Goal: Download file/media: Obtain a digital file from the website

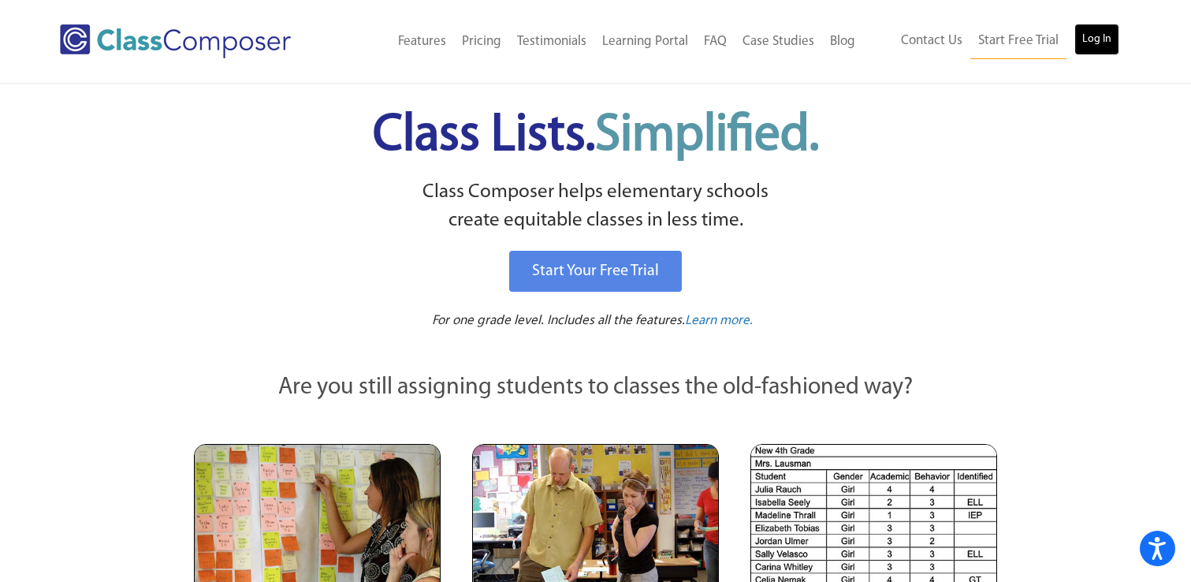
click at [1108, 47] on link "Log In" at bounding box center [1096, 40] width 45 height 32
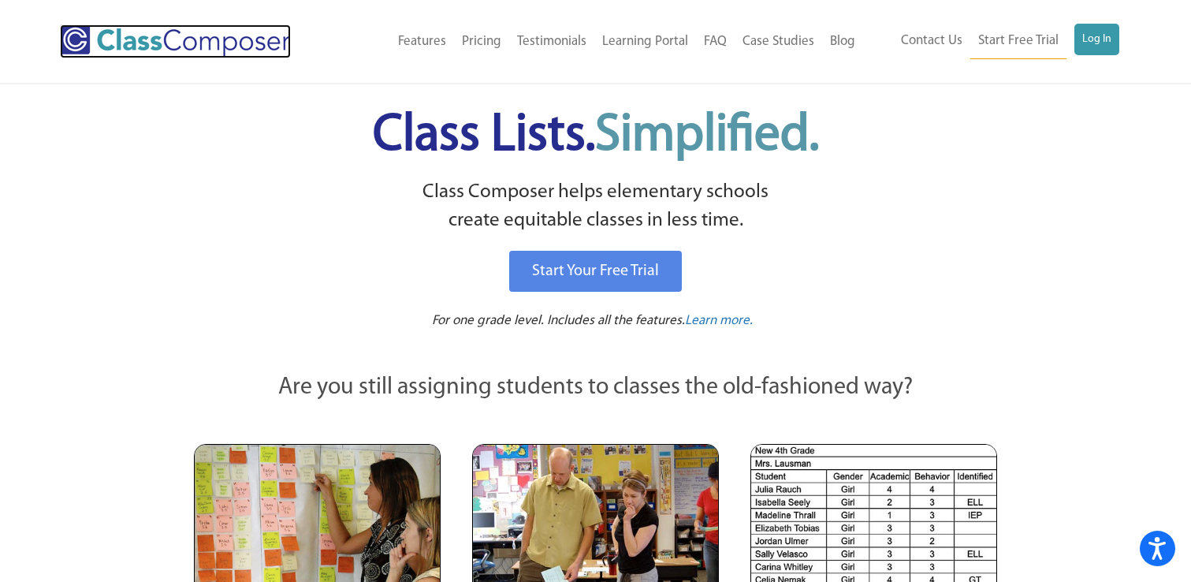
click at [147, 54] on img at bounding box center [175, 41] width 231 height 34
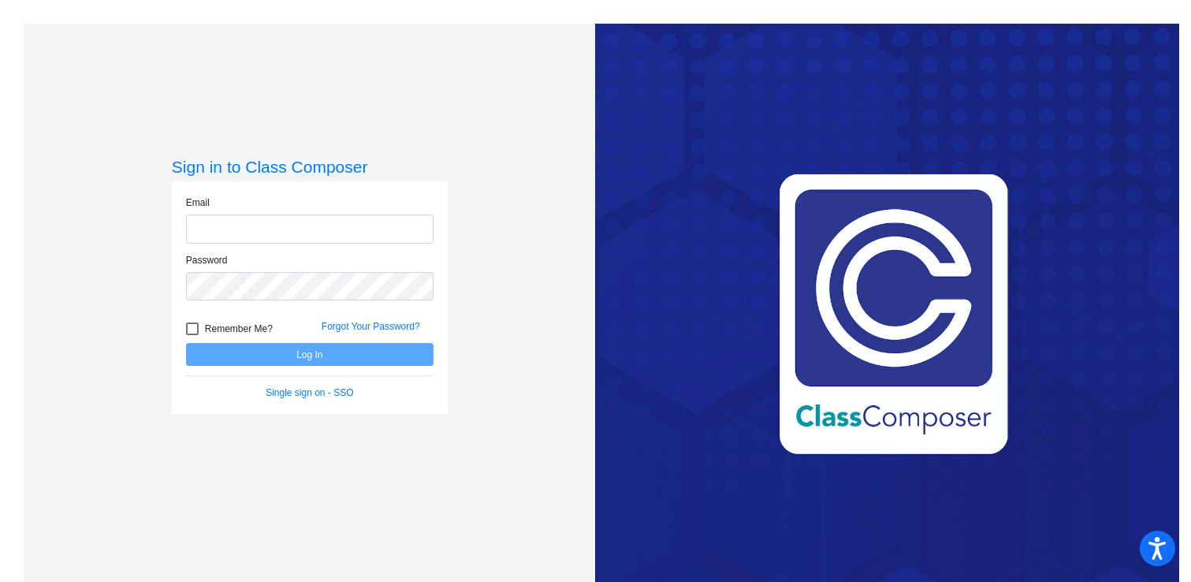
type input "[EMAIL_ADDRESS][DOMAIN_NAME]"
click at [301, 352] on button "Log In" at bounding box center [310, 354] width 248 height 23
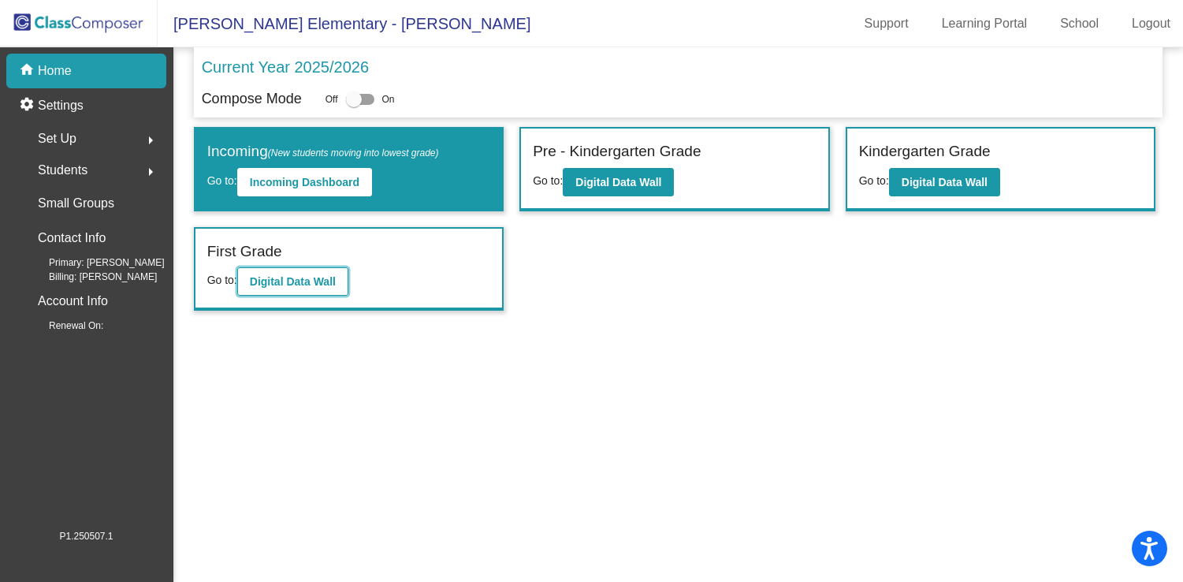
click at [324, 284] on b "Digital Data Wall" at bounding box center [293, 281] width 86 height 13
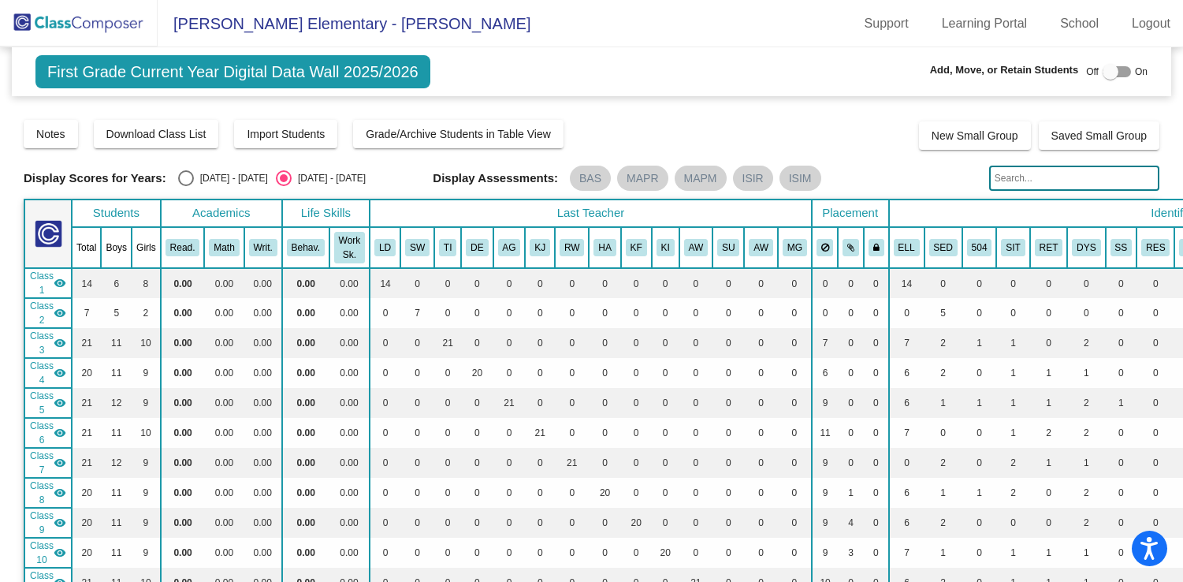
click at [1024, 184] on input "text" at bounding box center [1074, 178] width 170 height 25
click at [1040, 188] on input "bejarano" at bounding box center [1074, 178] width 170 height 25
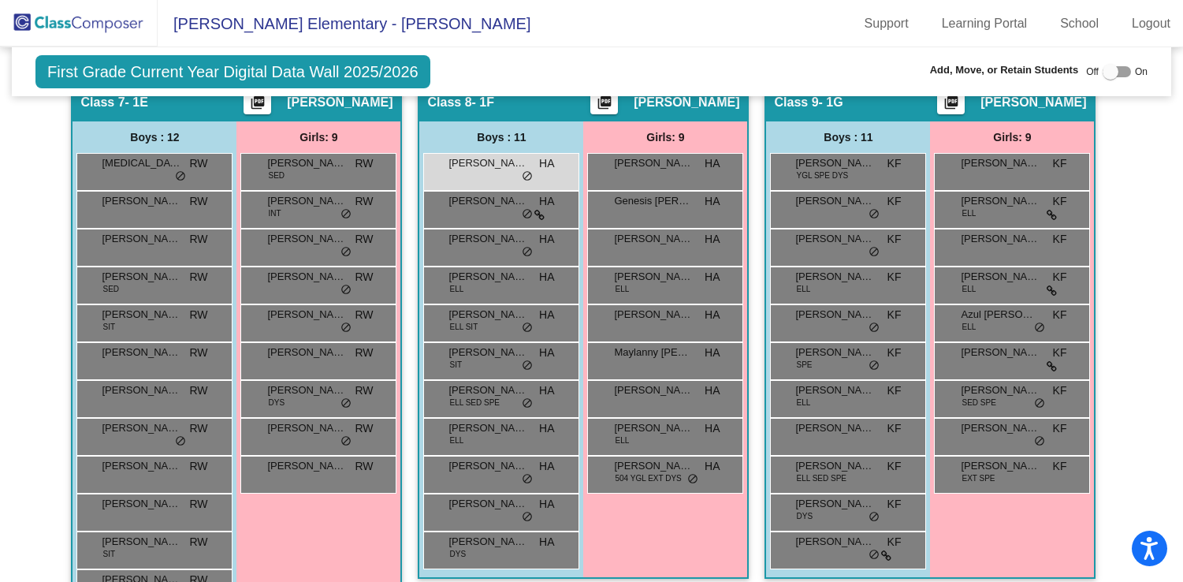
scroll to position [1736, 0]
click at [471, 173] on div "Alban Bejarano HA lock do_not_disturb_alt" at bounding box center [499, 171] width 151 height 32
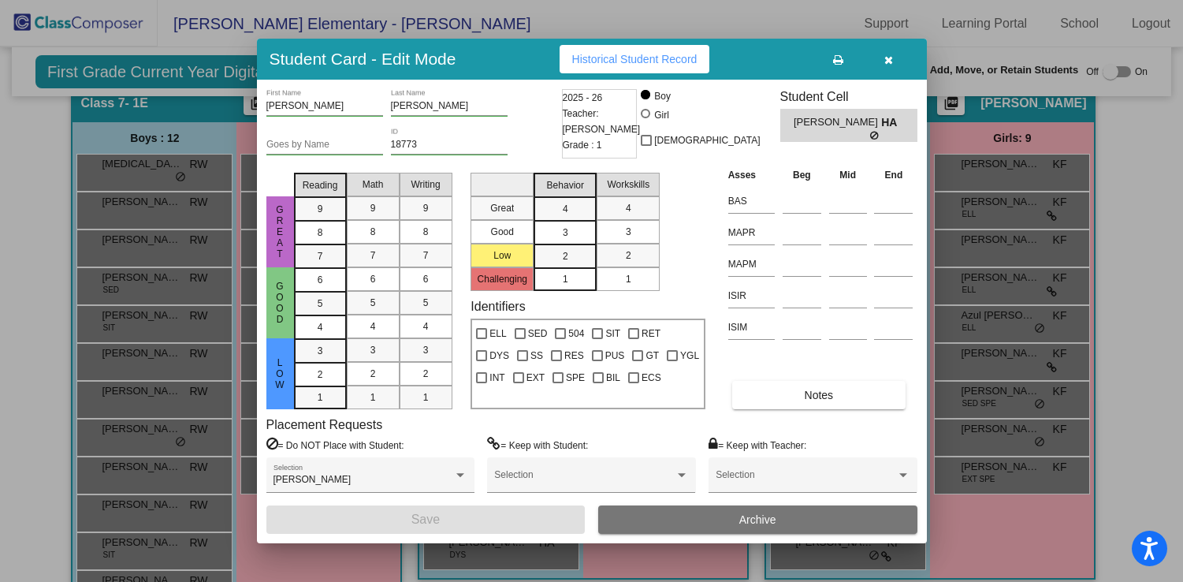
click at [888, 61] on icon "button" at bounding box center [888, 59] width 9 height 11
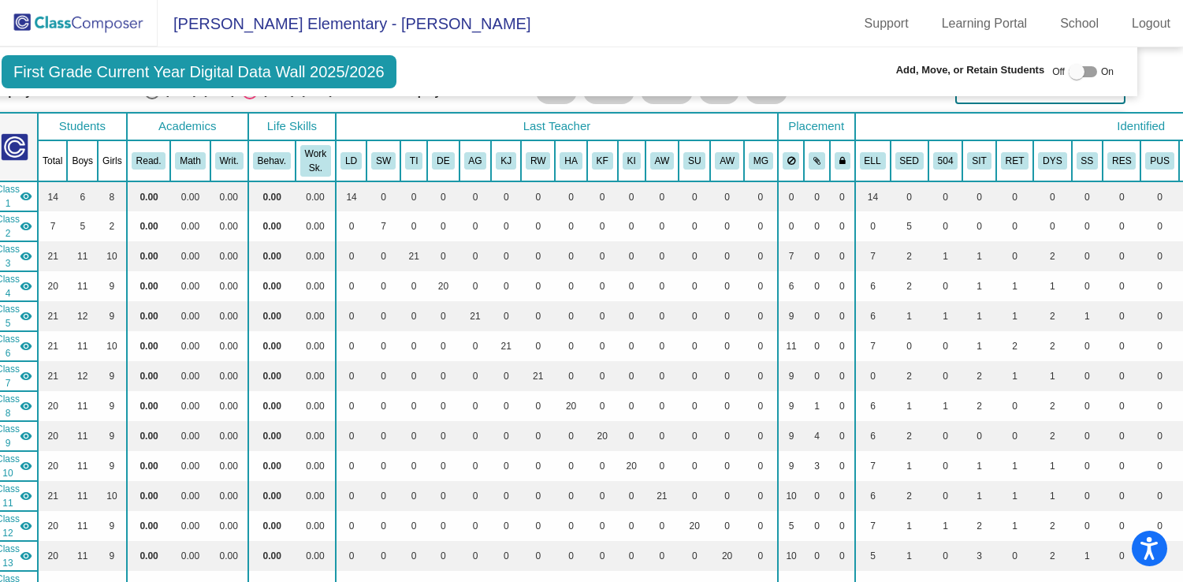
scroll to position [0, 34]
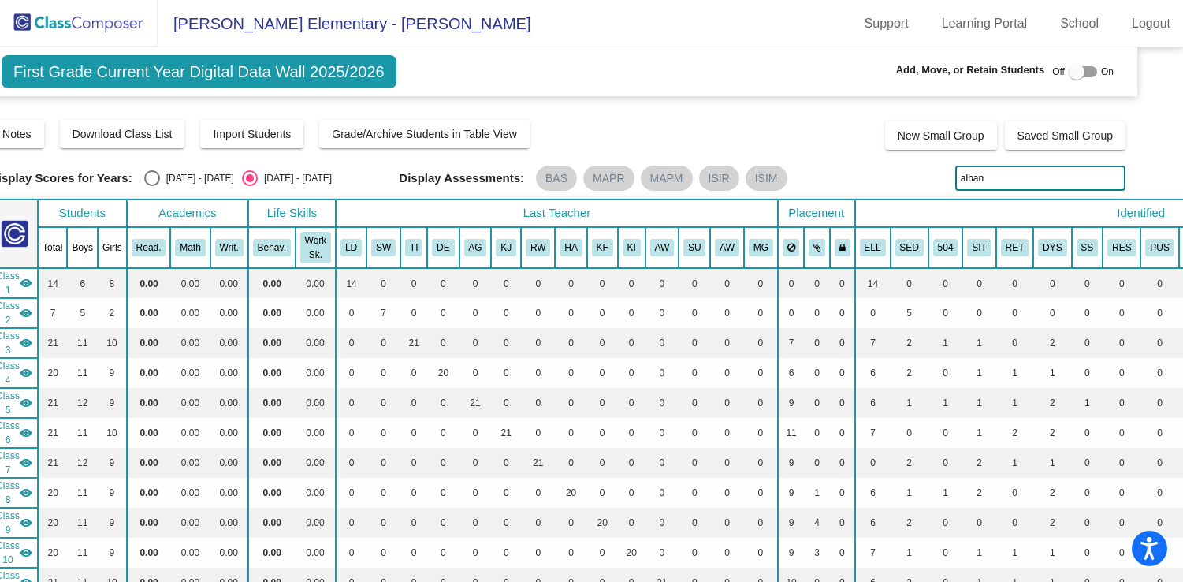
click at [983, 176] on input "alban" at bounding box center [1040, 178] width 170 height 25
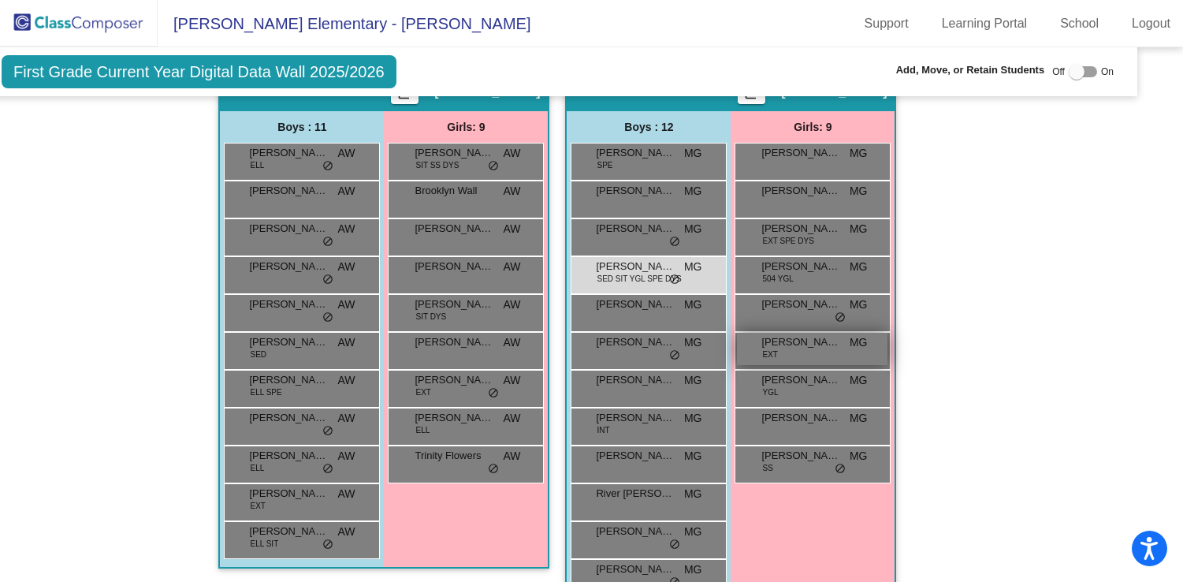
scroll to position [2828, 34]
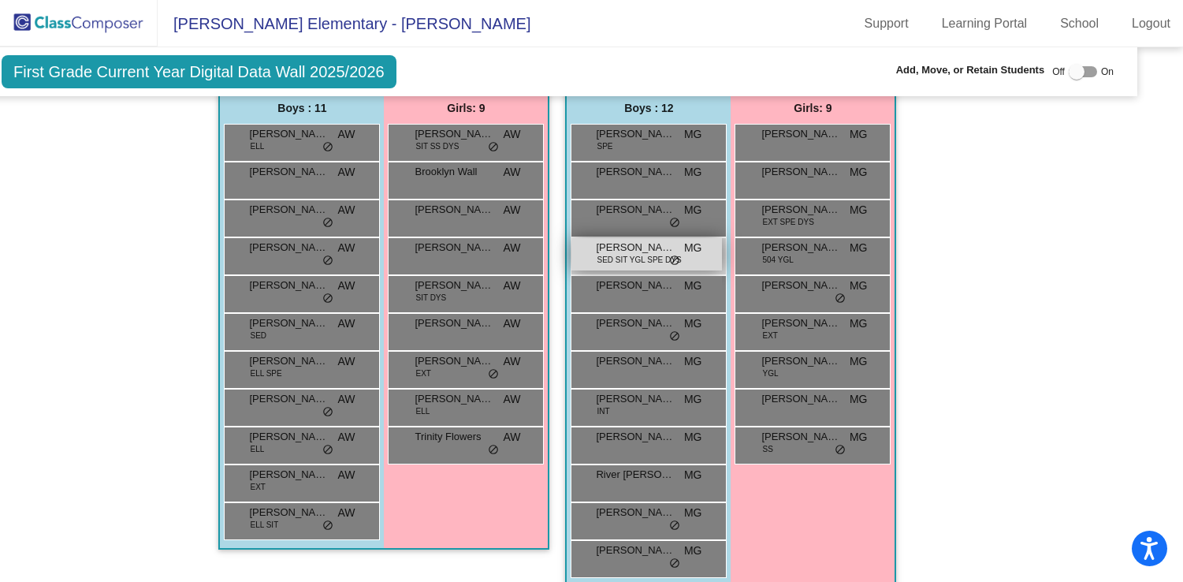
type input "anisio"
click at [640, 256] on span "SED SIT YGL SPE DYS" at bounding box center [639, 260] width 84 height 12
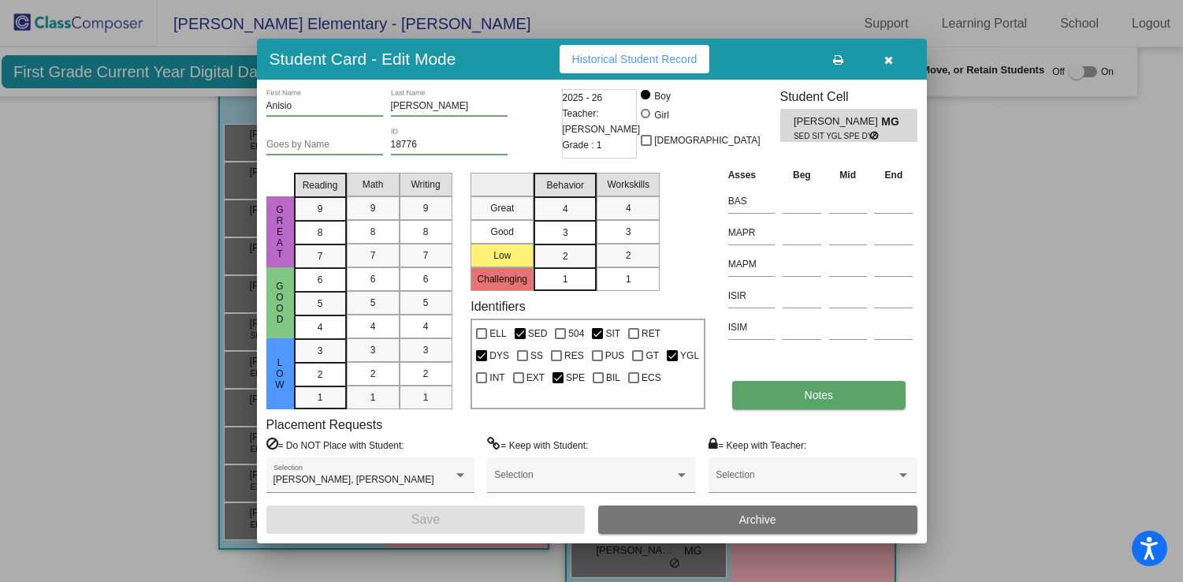
click at [807, 399] on span "Notes" at bounding box center [819, 395] width 29 height 13
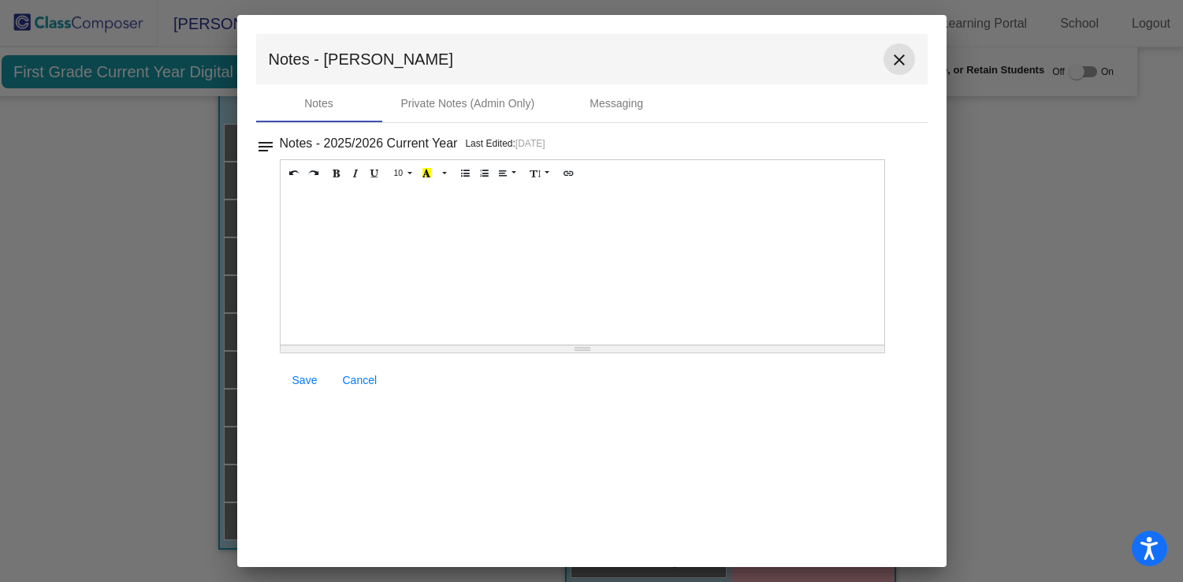
click at [898, 58] on mat-icon "close" at bounding box center [899, 59] width 19 height 19
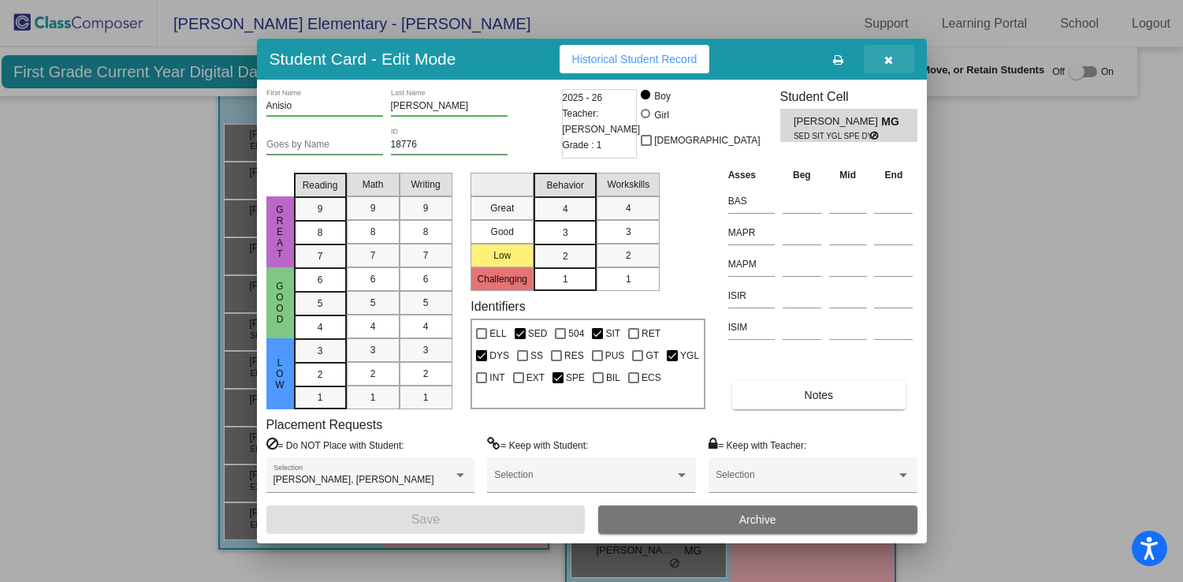
click at [888, 62] on icon "button" at bounding box center [888, 59] width 9 height 11
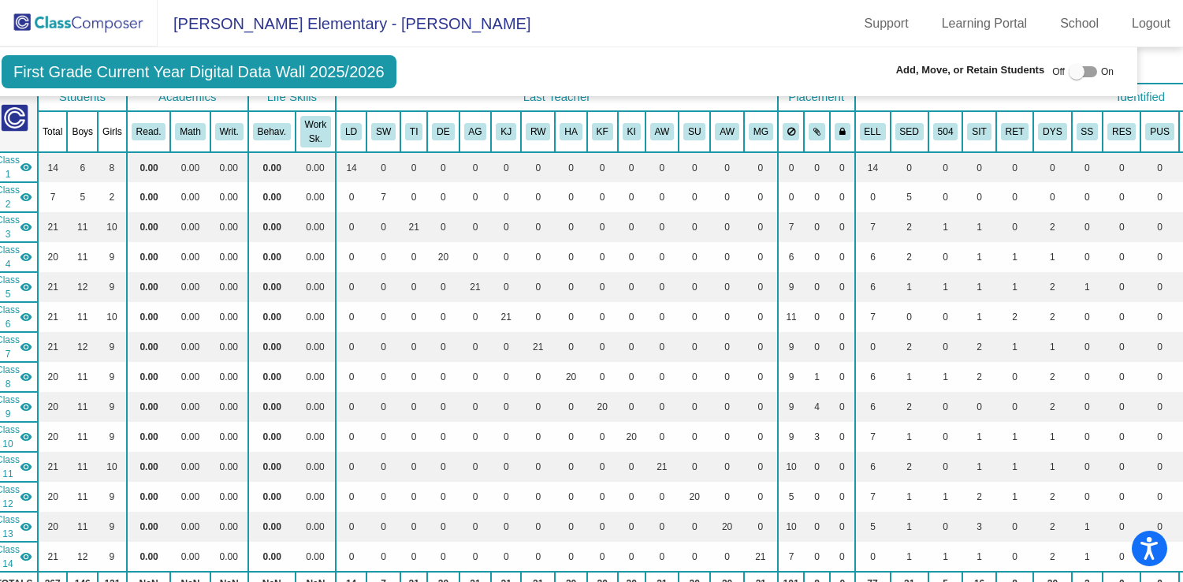
scroll to position [0, 34]
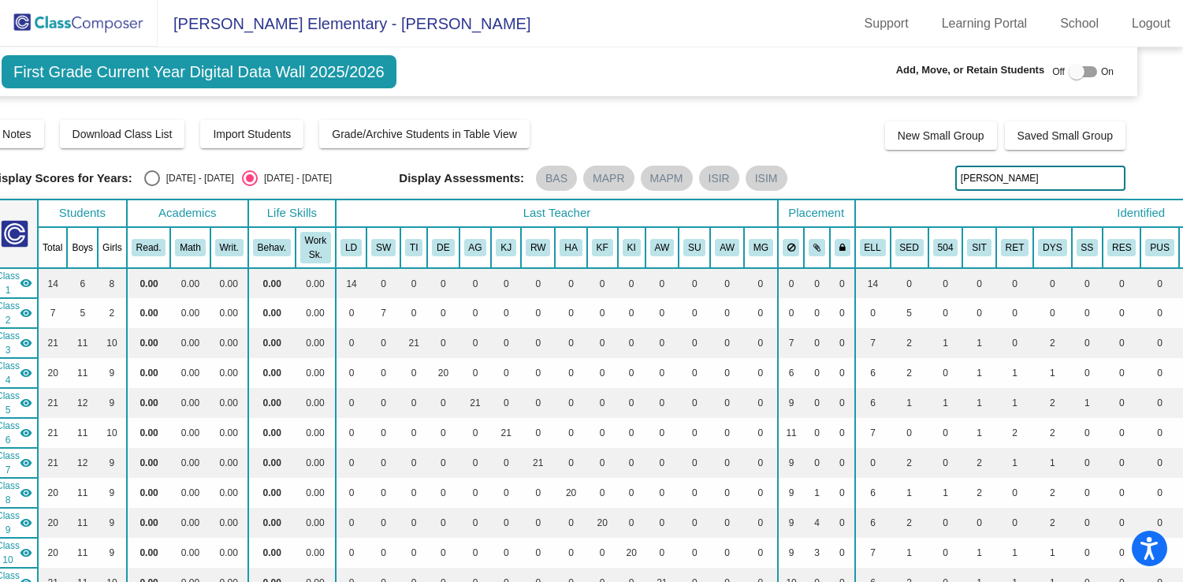
click at [977, 180] on input "anisio" at bounding box center [1040, 178] width 170 height 25
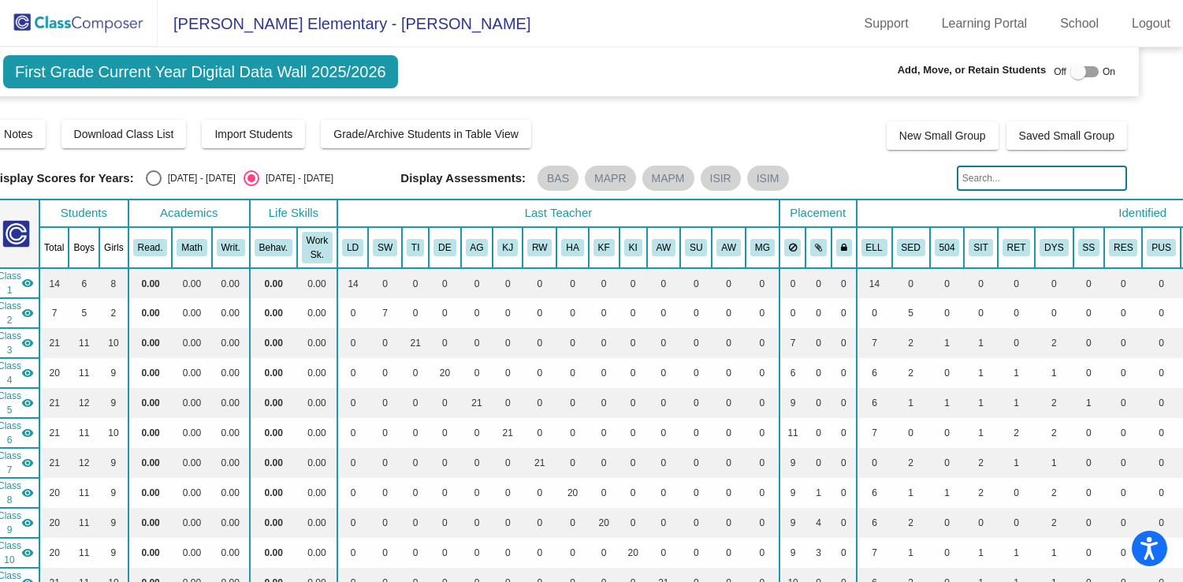
scroll to position [0, 33]
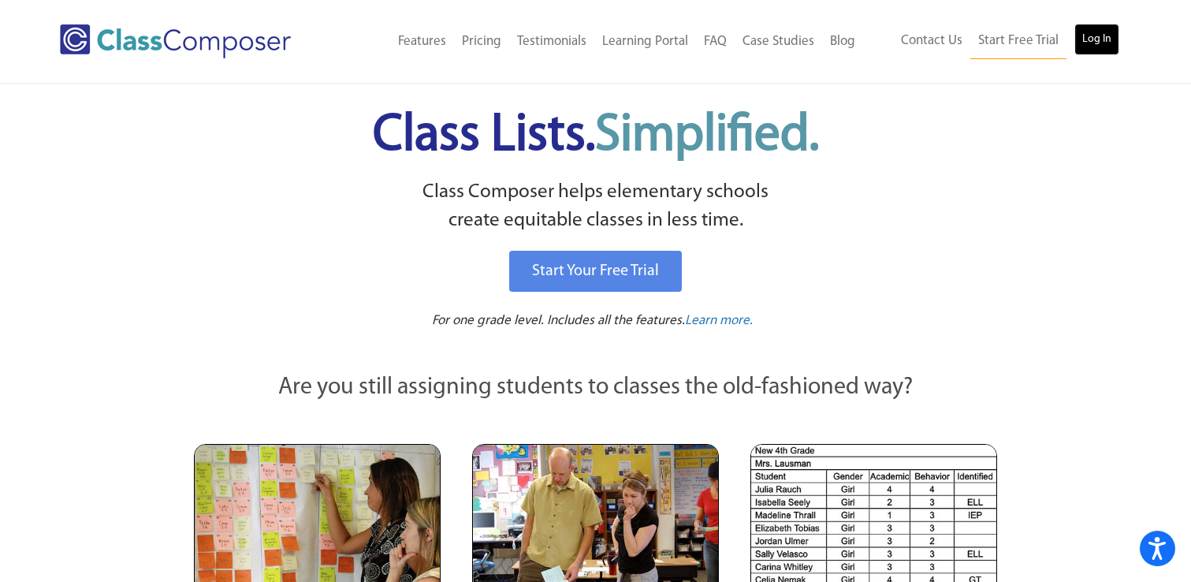
click at [1102, 40] on link "Log In" at bounding box center [1096, 40] width 45 height 32
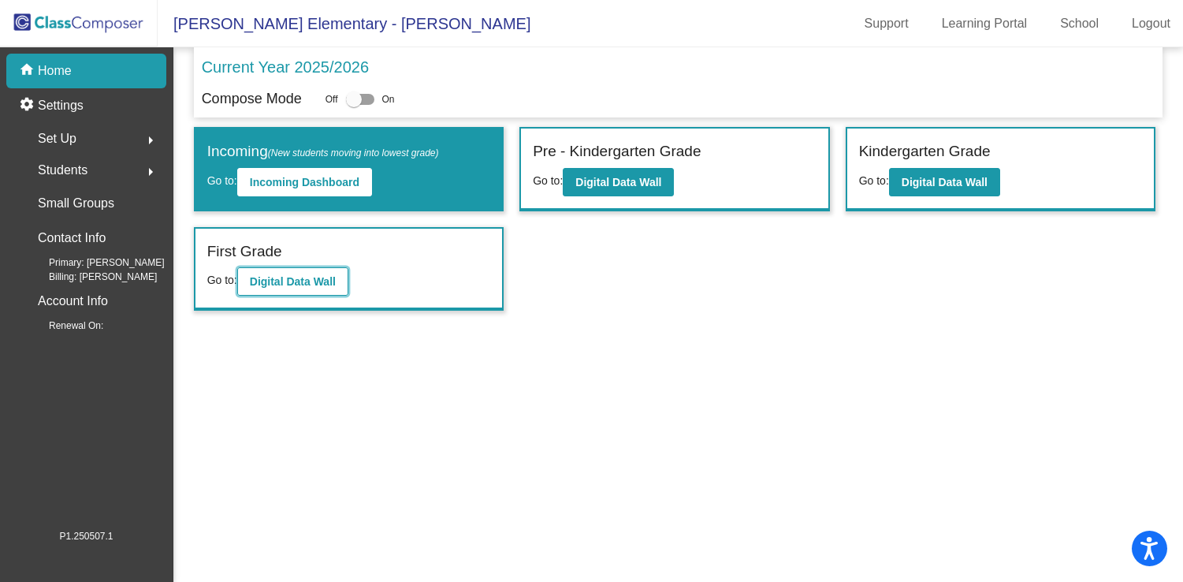
click at [302, 277] on b "Digital Data Wall" at bounding box center [293, 281] width 86 height 13
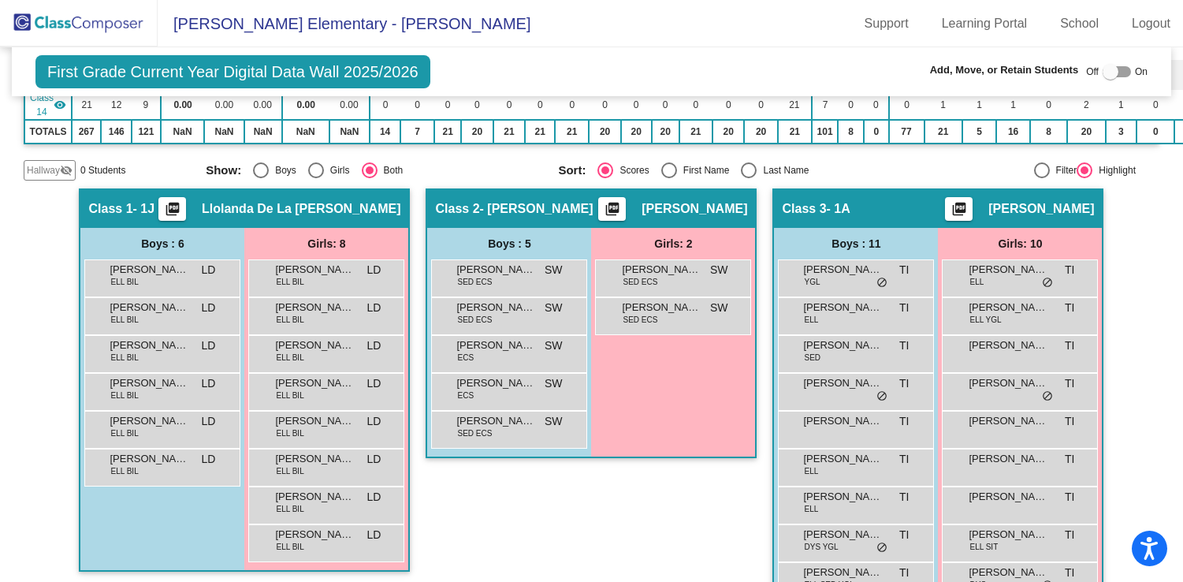
scroll to position [587, 0]
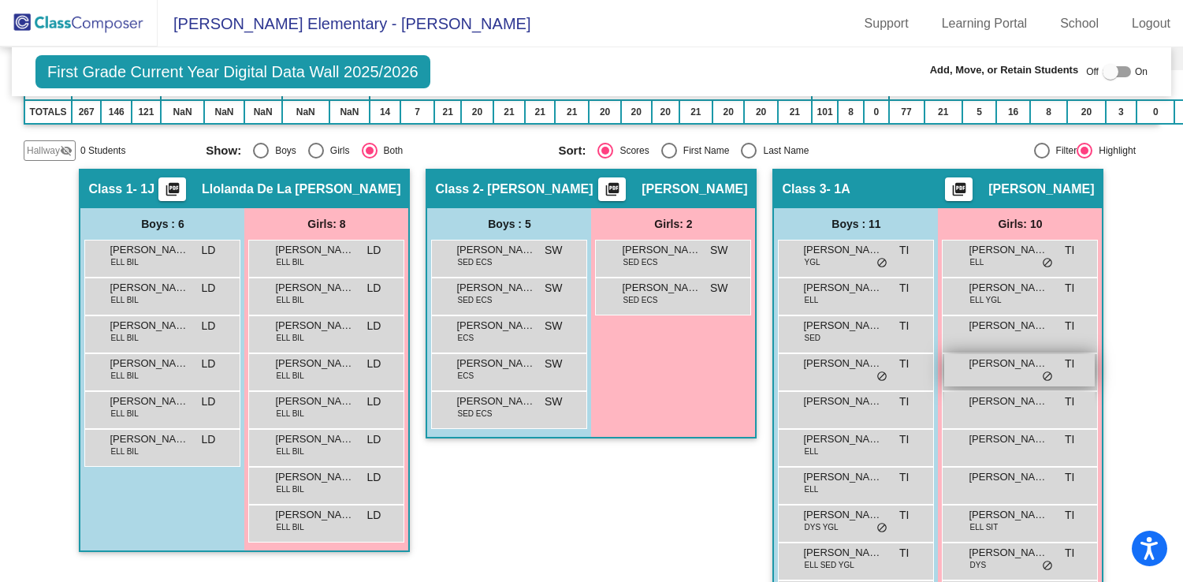
click at [1001, 367] on span "[PERSON_NAME]" at bounding box center [1008, 364] width 79 height 16
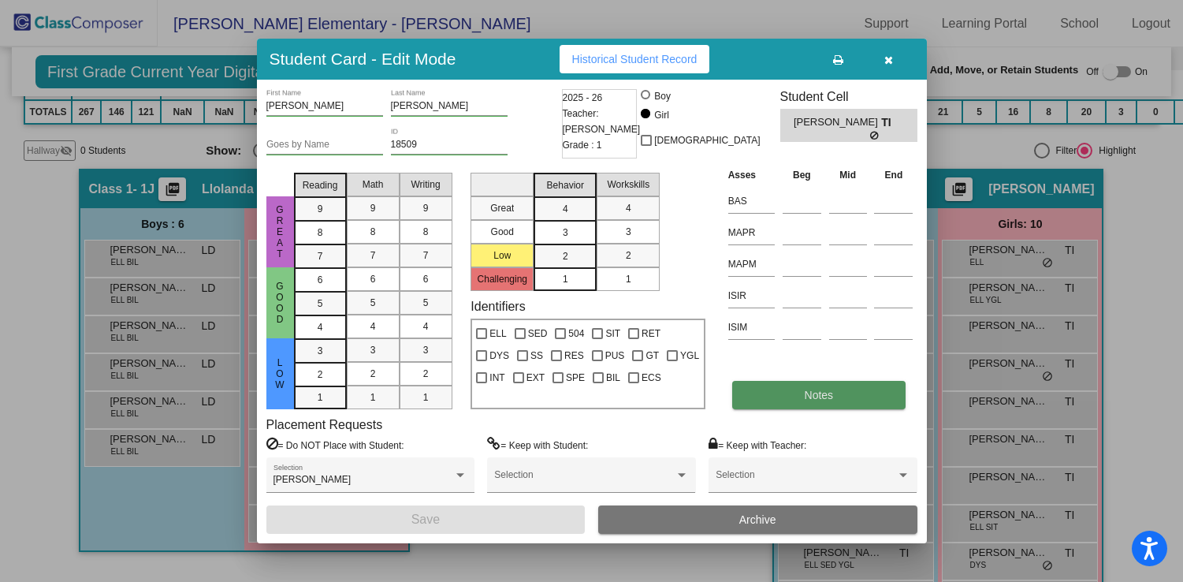
click at [855, 392] on button "Notes" at bounding box center [818, 395] width 173 height 28
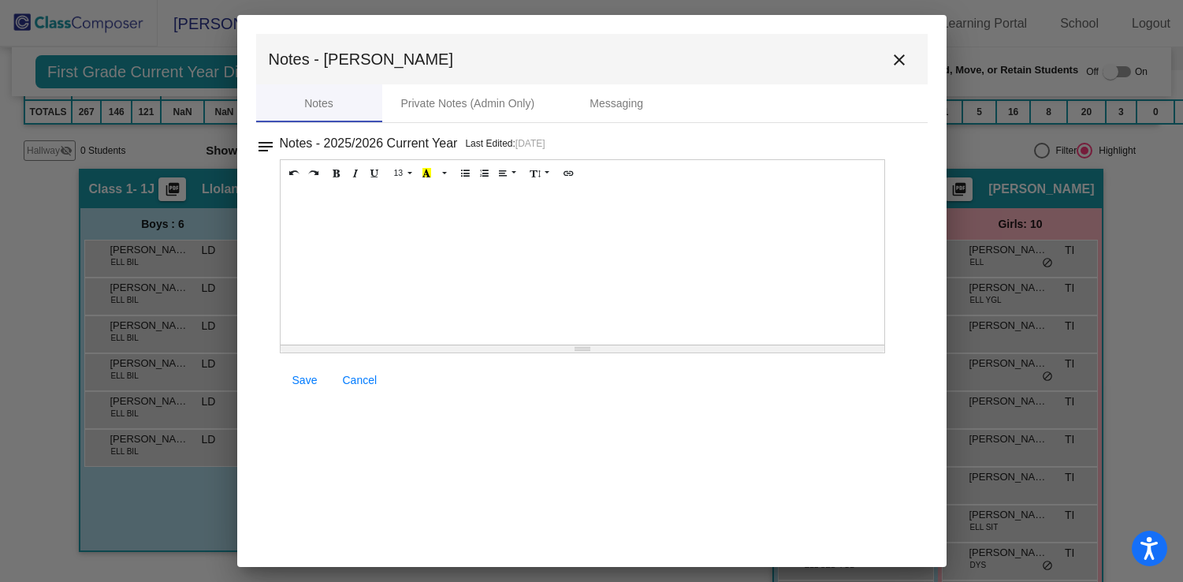
click at [896, 55] on mat-icon "close" at bounding box center [899, 59] width 19 height 19
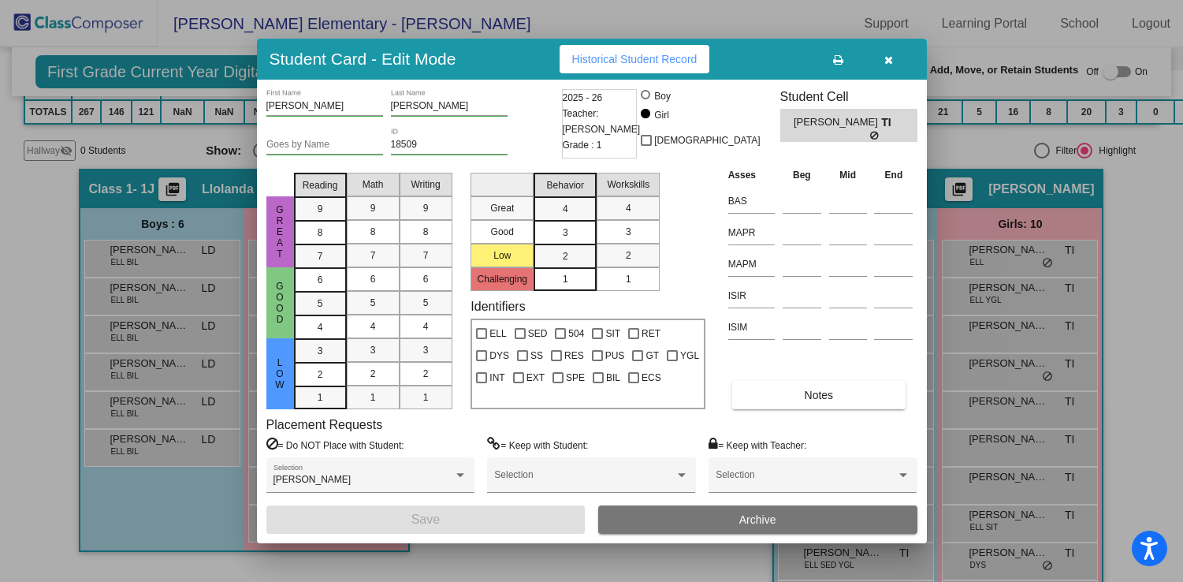
click at [640, 57] on span "Historical Student Record" at bounding box center [634, 59] width 125 height 13
click at [883, 63] on button "button" at bounding box center [889, 59] width 50 height 28
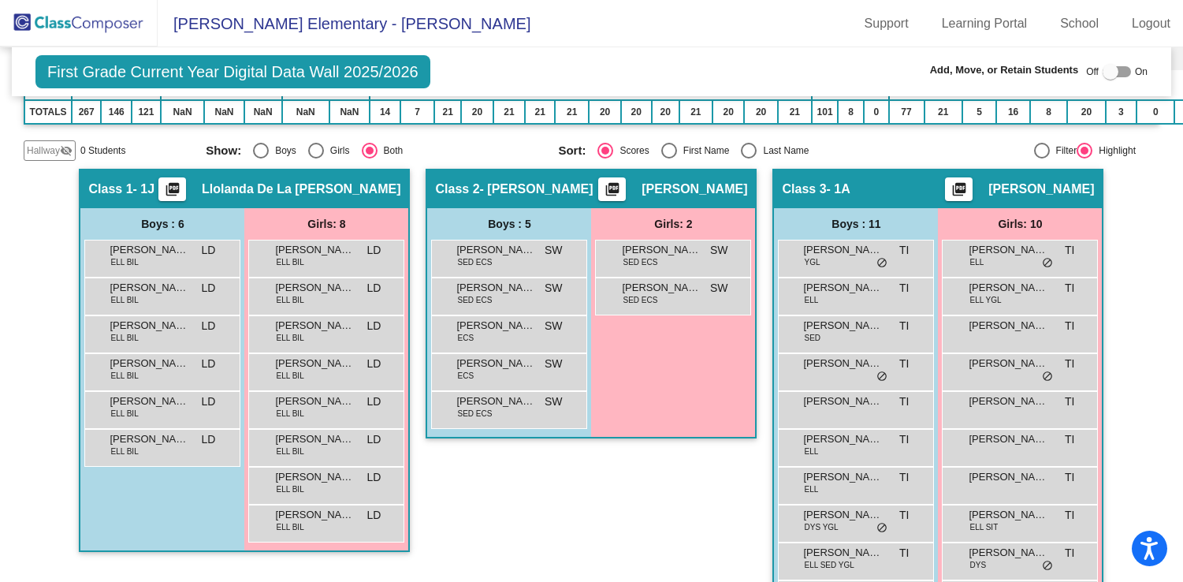
click at [969, 188] on mat-icon "picture_as_pdf" at bounding box center [959, 192] width 19 height 22
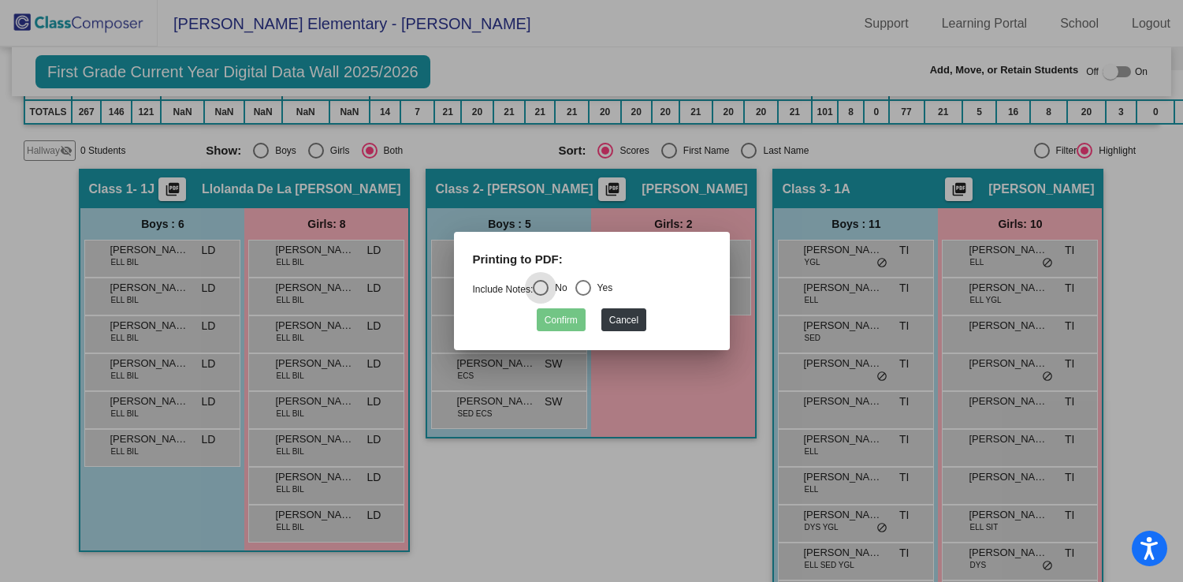
click at [590, 289] on div "Select an option" at bounding box center [583, 288] width 16 height 16
click at [583, 296] on input "Yes" at bounding box center [583, 296] width 1 height 1
radio input "true"
click at [557, 322] on button "Confirm" at bounding box center [561, 319] width 49 height 23
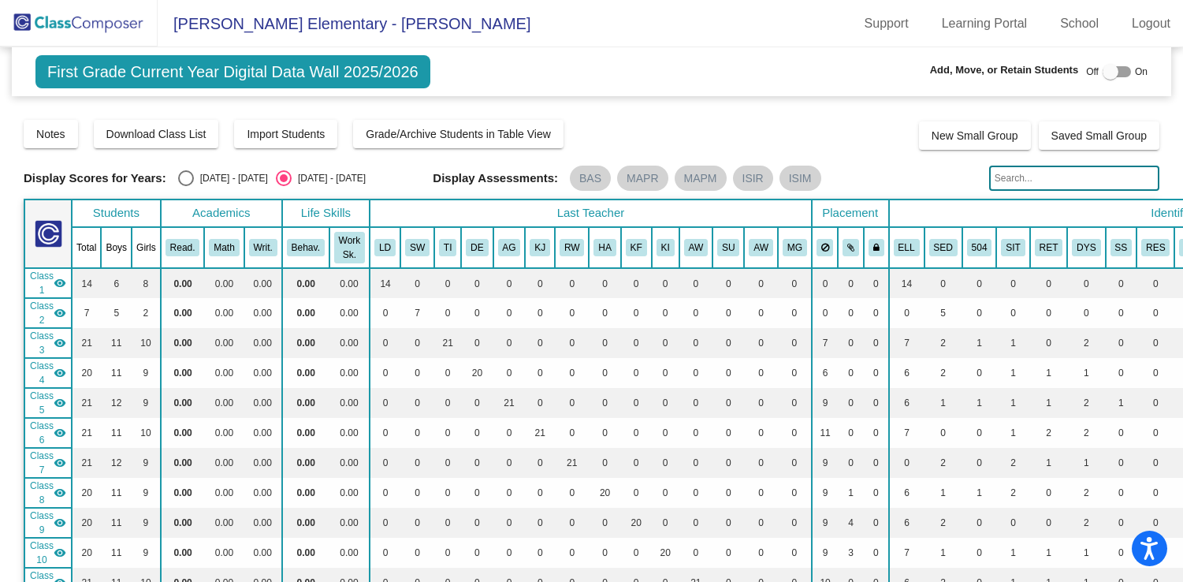
scroll to position [0, 1]
click at [185, 181] on div "Select an option" at bounding box center [185, 178] width 16 height 16
click at [185, 186] on input "[DATE] - [DATE]" at bounding box center [184, 186] width 1 height 1
radio input "true"
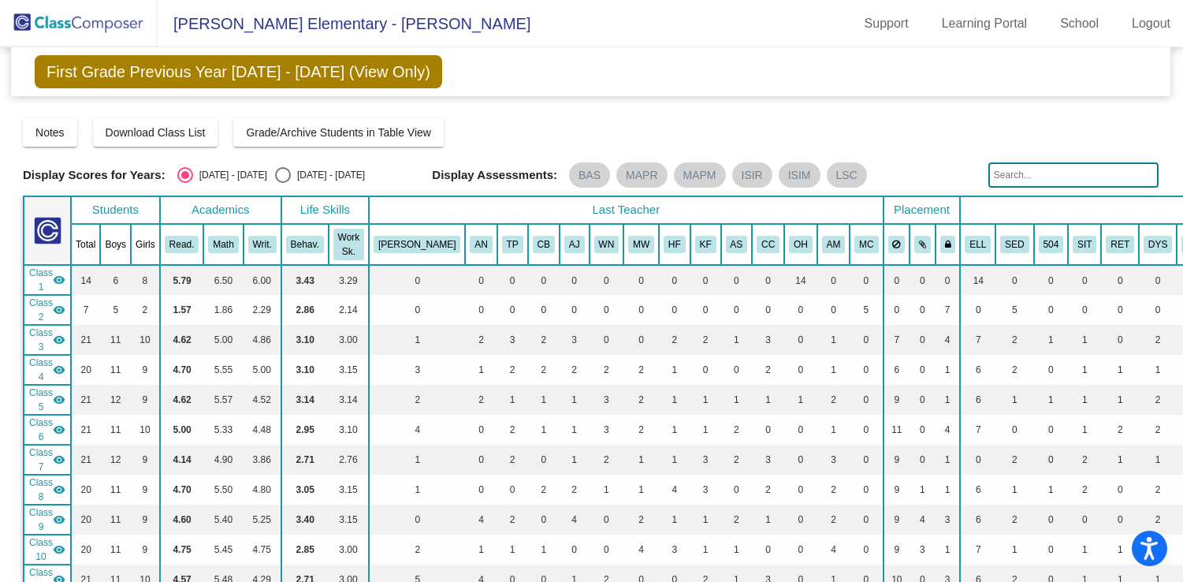
click at [275, 176] on div "Select an option" at bounding box center [283, 175] width 16 height 16
click at [282, 183] on input "[DATE] - [DATE]" at bounding box center [282, 183] width 1 height 1
radio input "true"
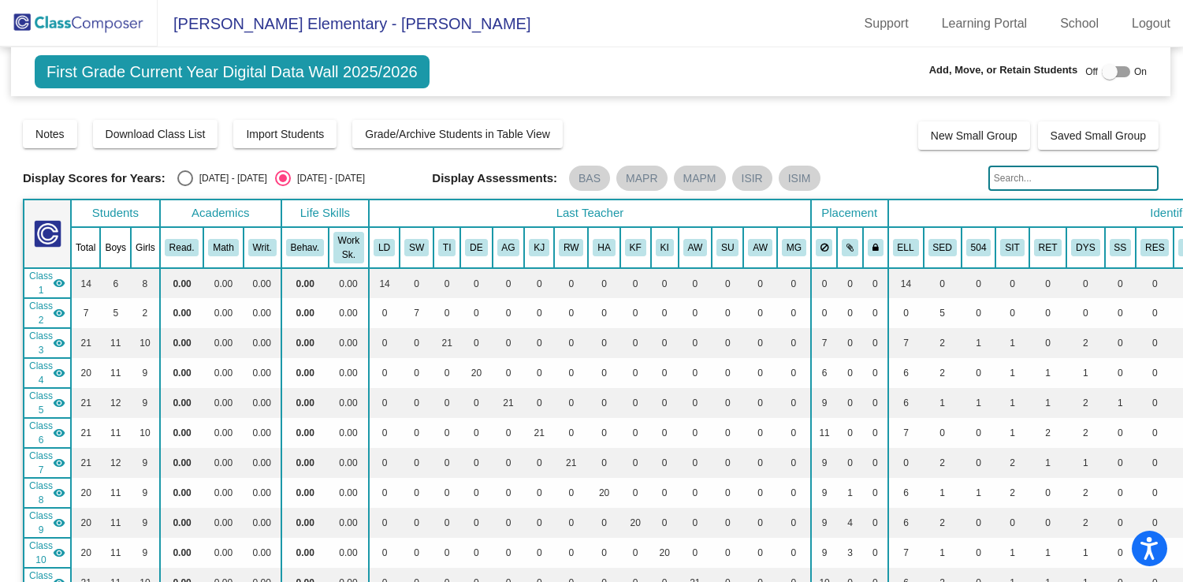
click at [120, 35] on img at bounding box center [79, 23] width 158 height 47
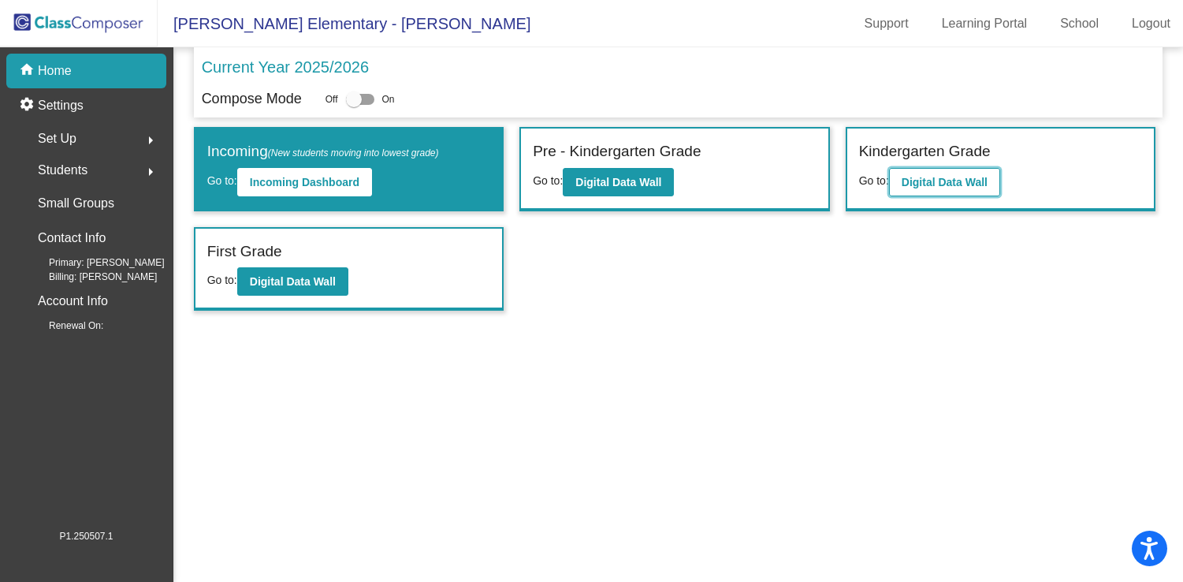
click at [933, 182] on b "Digital Data Wall" at bounding box center [945, 182] width 86 height 13
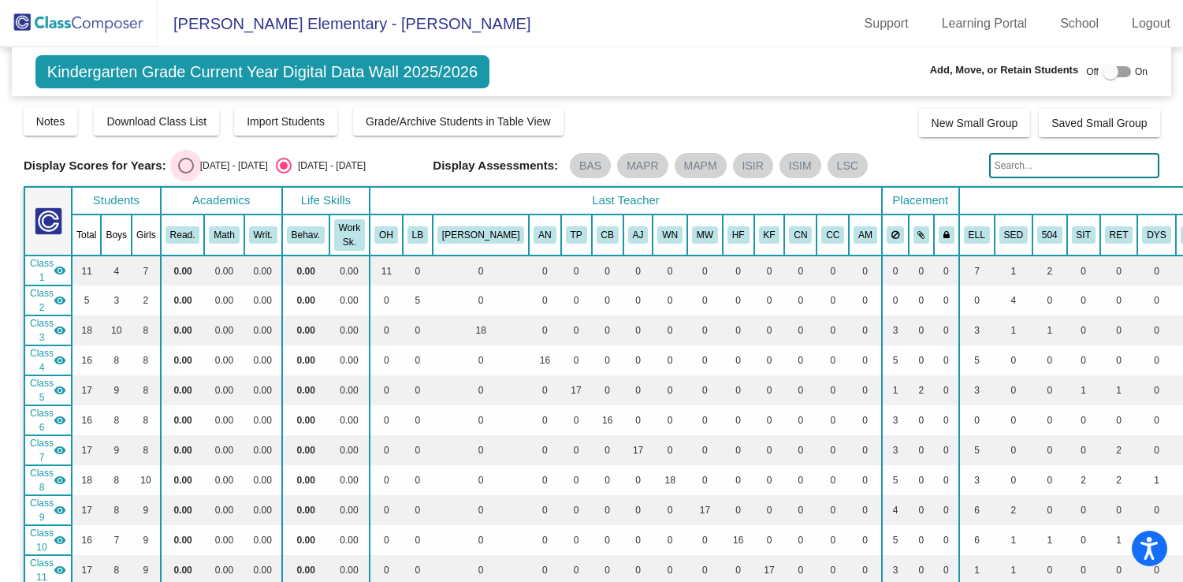
click at [181, 164] on div "Select an option" at bounding box center [186, 166] width 16 height 16
click at [185, 173] on input "[DATE] - [DATE]" at bounding box center [185, 173] width 1 height 1
radio input "true"
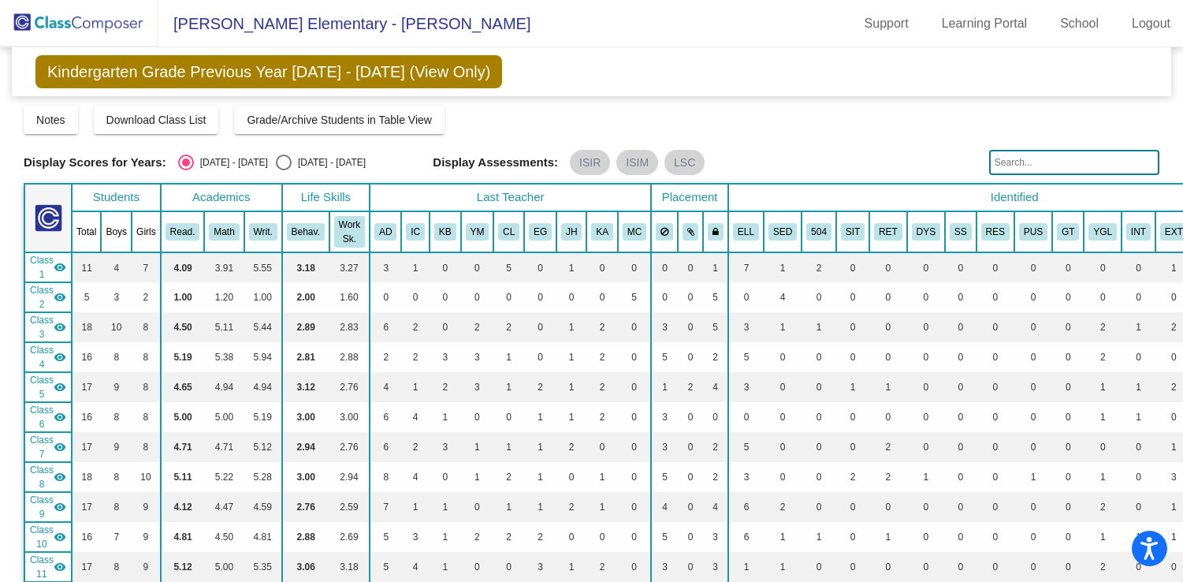
click at [276, 162] on div "Select an option" at bounding box center [284, 163] width 16 height 16
click at [283, 170] on input "[DATE] - [DATE]" at bounding box center [283, 170] width 1 height 1
radio input "true"
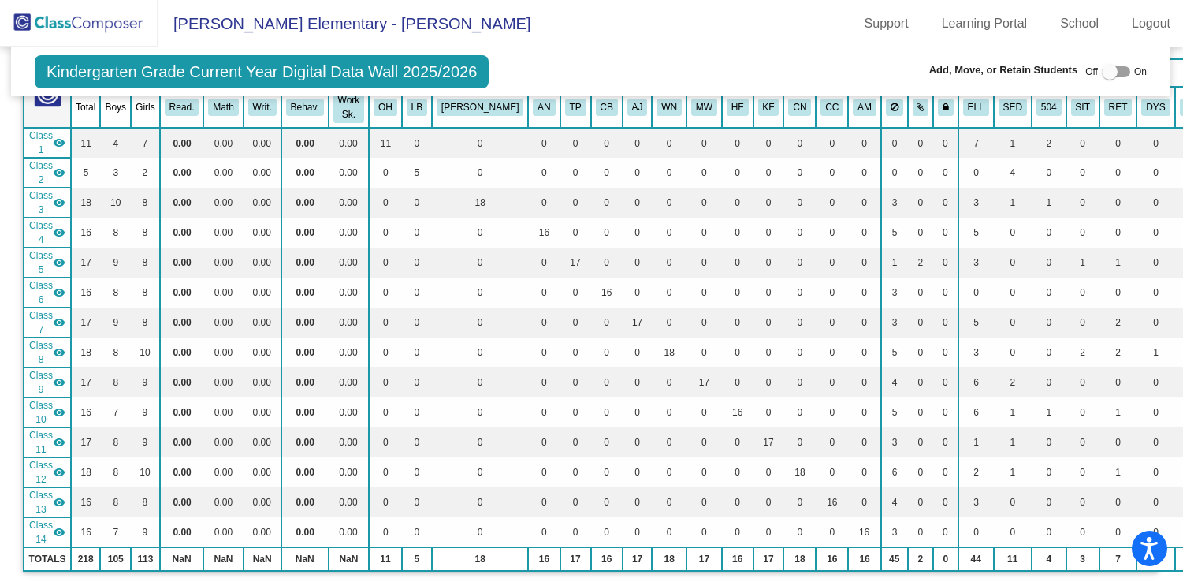
scroll to position [0, 1]
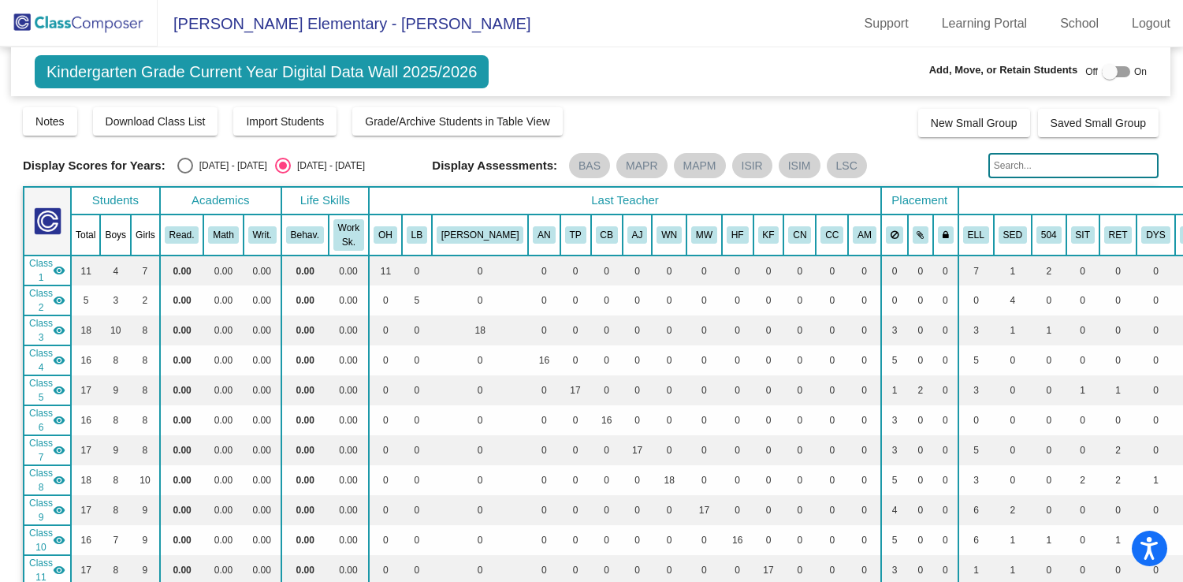
click at [88, 19] on img at bounding box center [79, 23] width 158 height 47
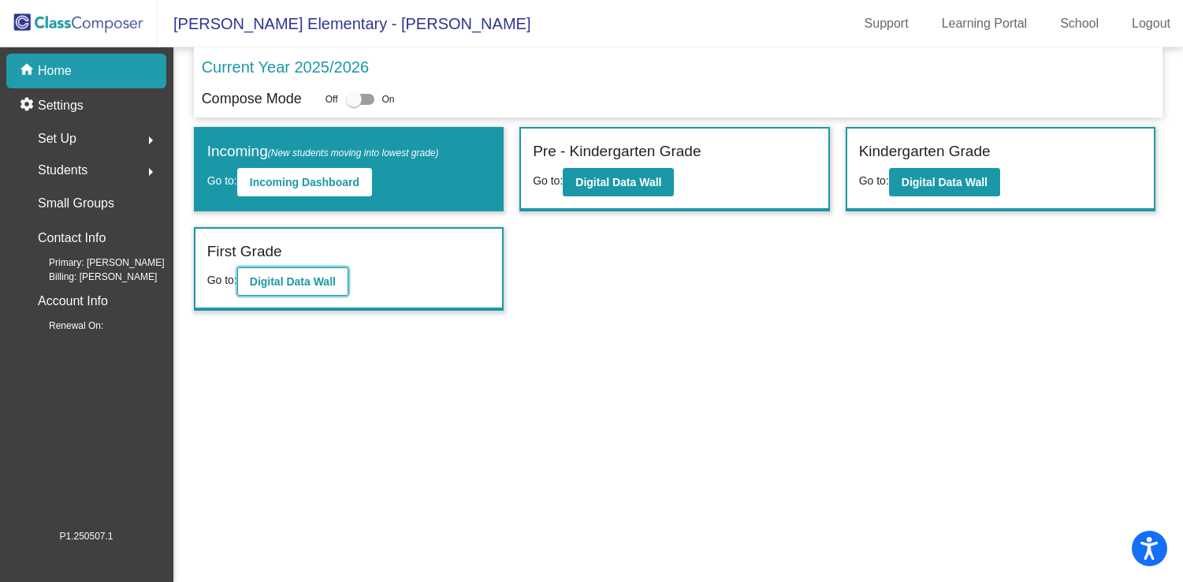
click at [306, 282] on b "Digital Data Wall" at bounding box center [293, 281] width 86 height 13
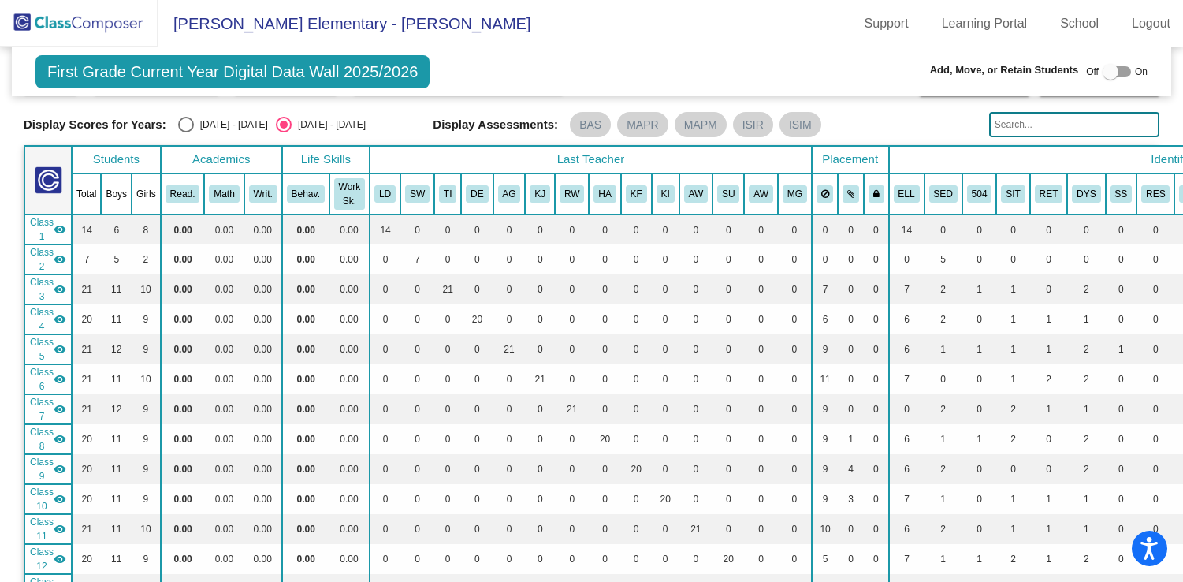
scroll to position [50, 0]
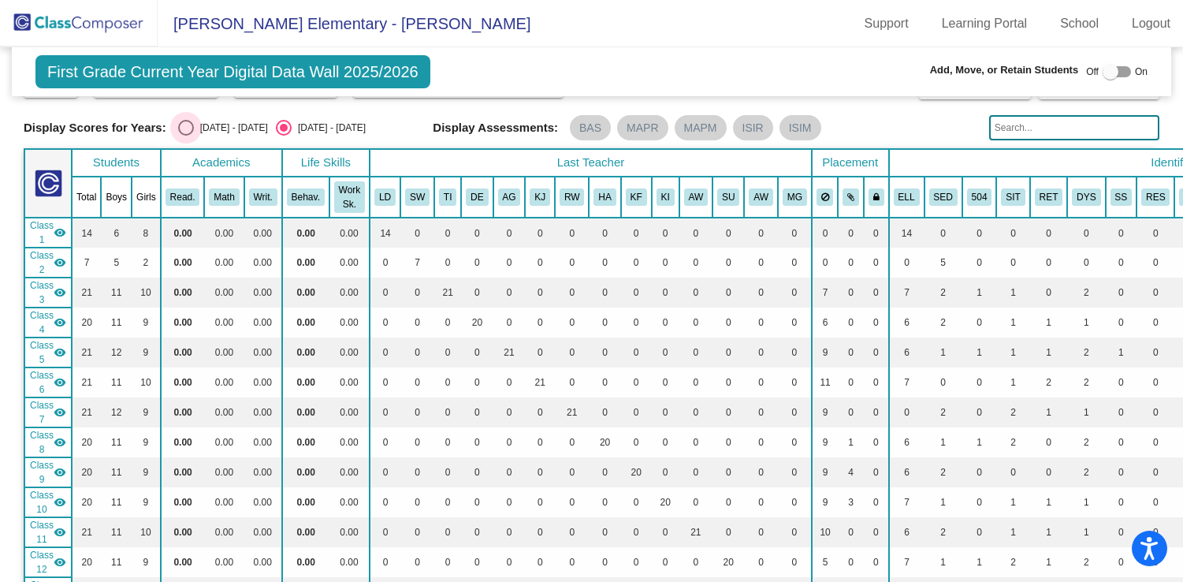
click at [187, 129] on div "Select an option" at bounding box center [186, 128] width 16 height 16
click at [186, 136] on input "[DATE] - [DATE]" at bounding box center [185, 136] width 1 height 1
radio input "true"
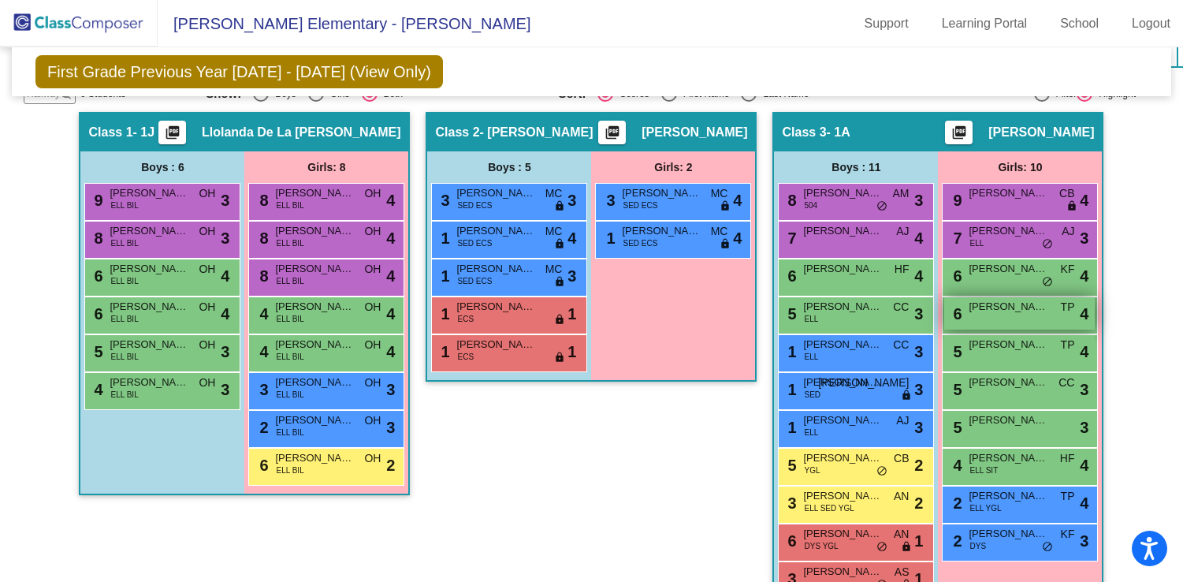
scroll to position [636, 0]
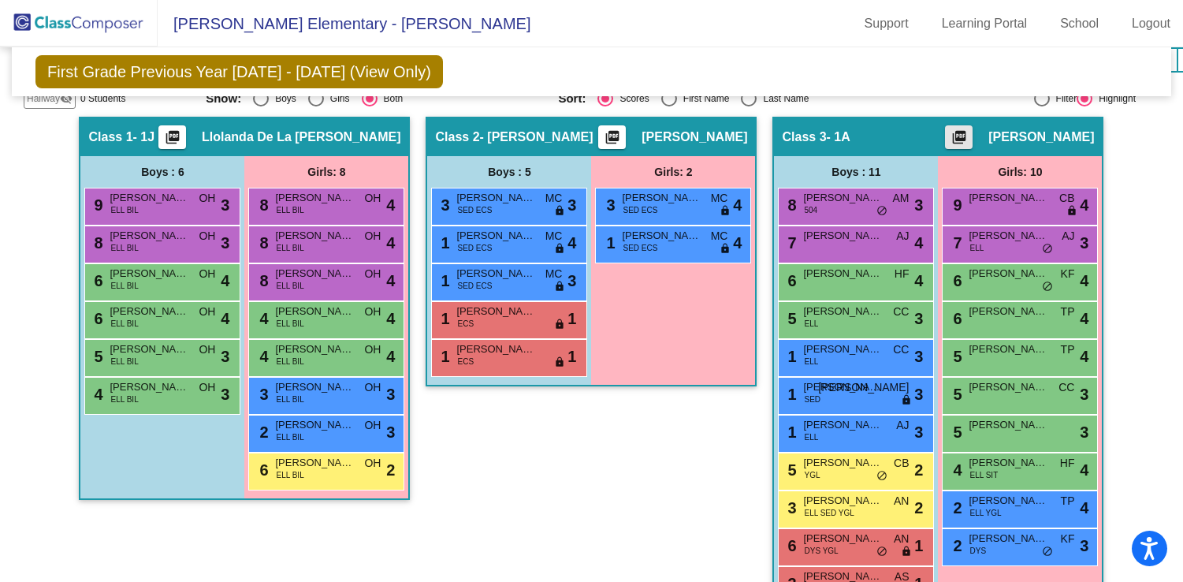
click at [969, 134] on mat-icon "picture_as_pdf" at bounding box center [959, 140] width 19 height 22
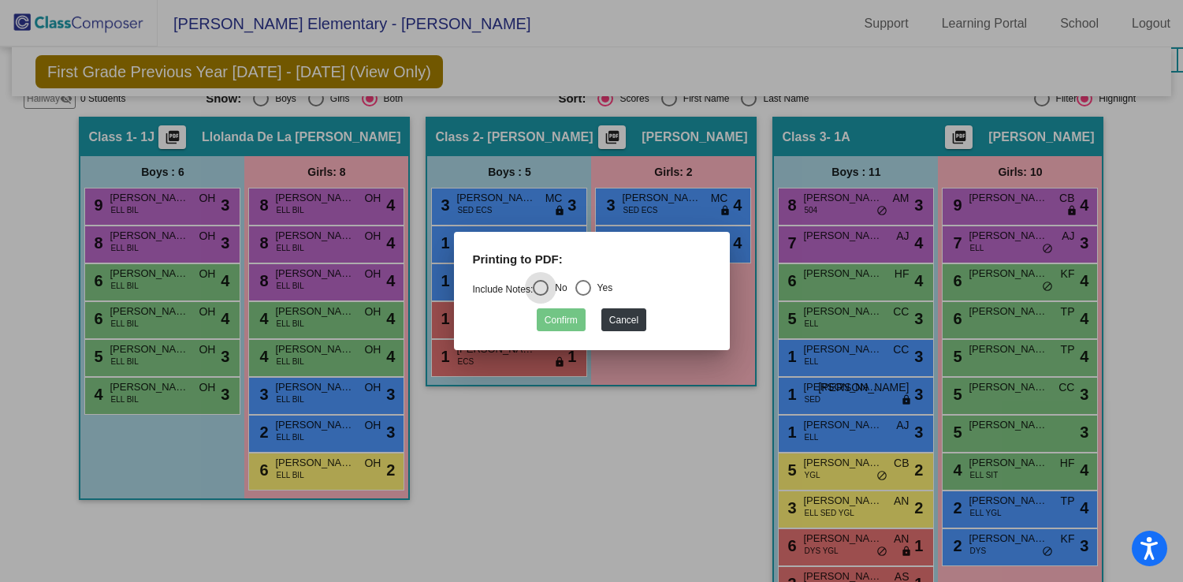
click at [584, 283] on div "Select an option" at bounding box center [583, 288] width 16 height 16
click at [583, 296] on input "Yes" at bounding box center [583, 296] width 1 height 1
radio input "true"
click at [569, 318] on button "Confirm" at bounding box center [561, 319] width 49 height 23
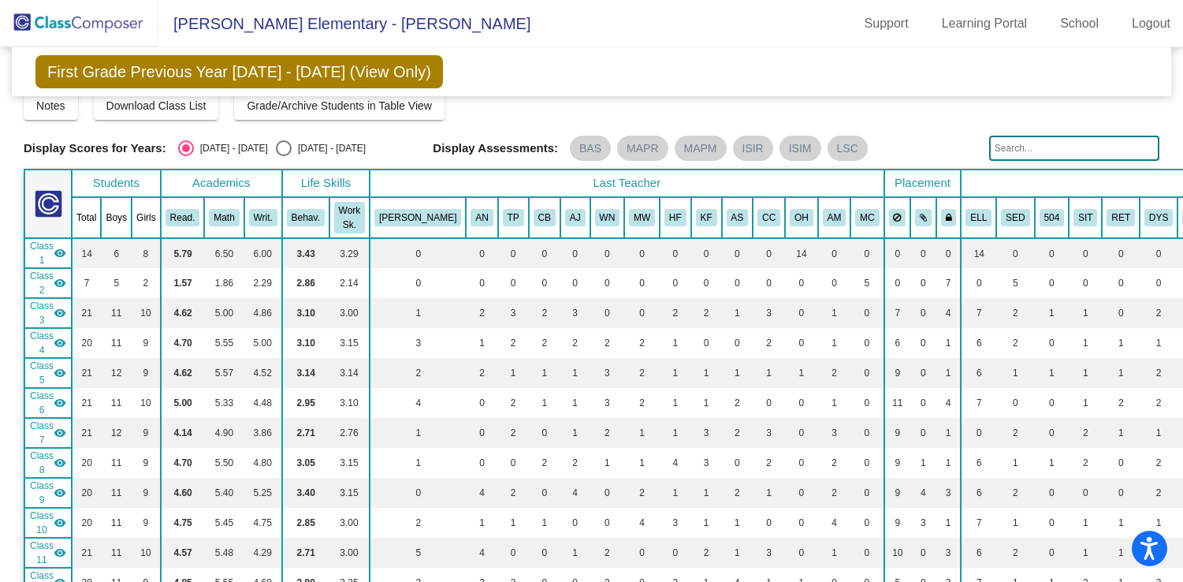
scroll to position [28, 0]
click at [276, 150] on div "Select an option" at bounding box center [284, 148] width 16 height 16
click at [283, 155] on input "[DATE] - [DATE]" at bounding box center [283, 155] width 1 height 1
radio input "true"
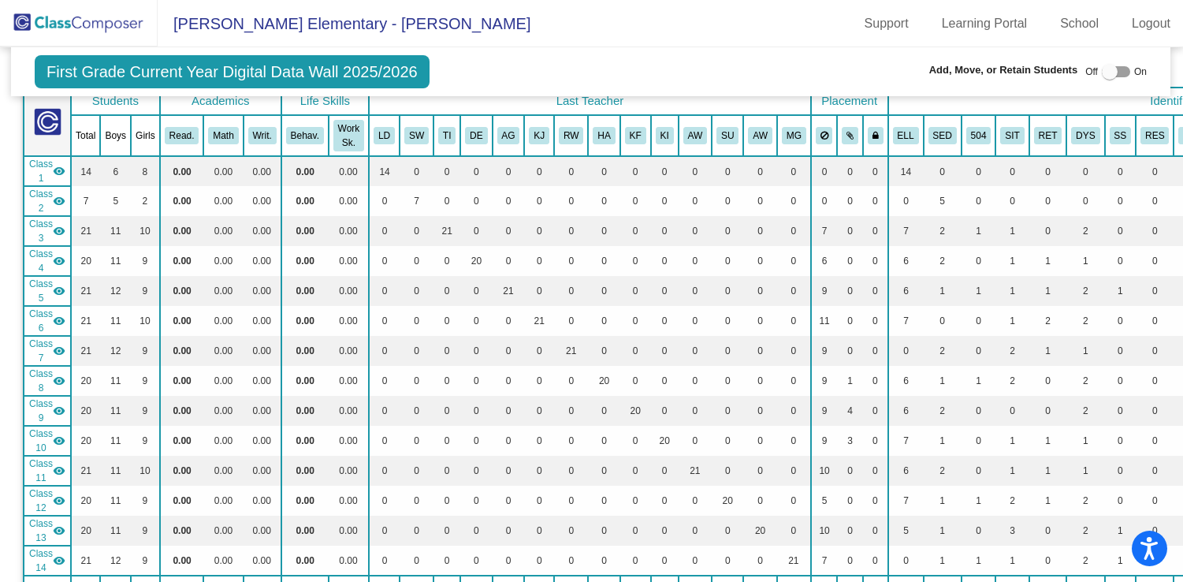
scroll to position [0, 1]
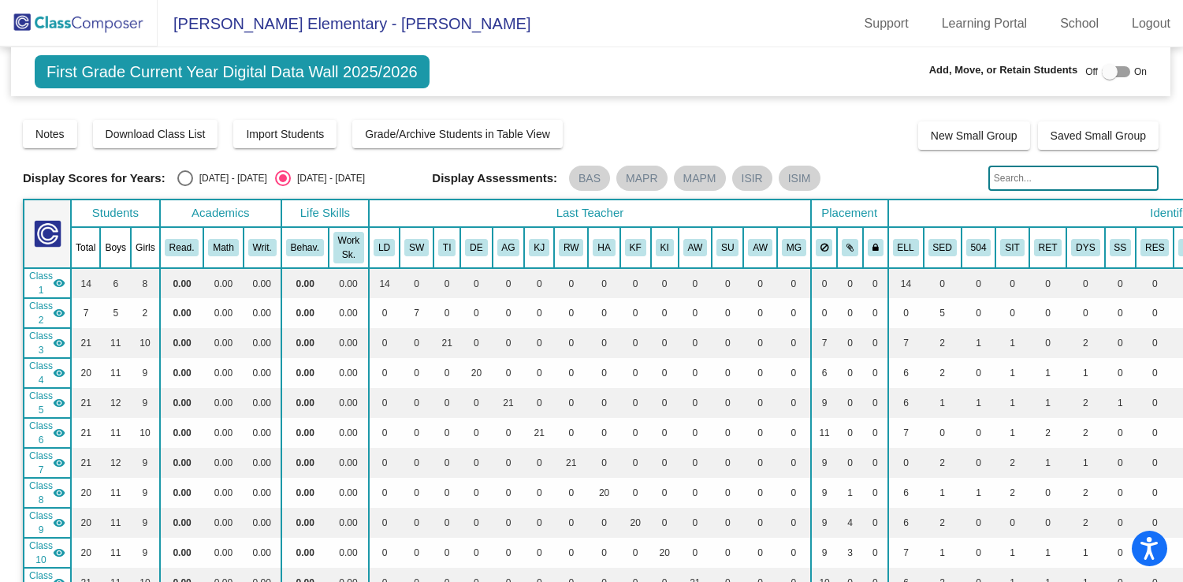
click at [186, 177] on div "Select an option" at bounding box center [185, 178] width 16 height 16
click at [185, 186] on input "[DATE] - [DATE]" at bounding box center [184, 186] width 1 height 1
radio input "true"
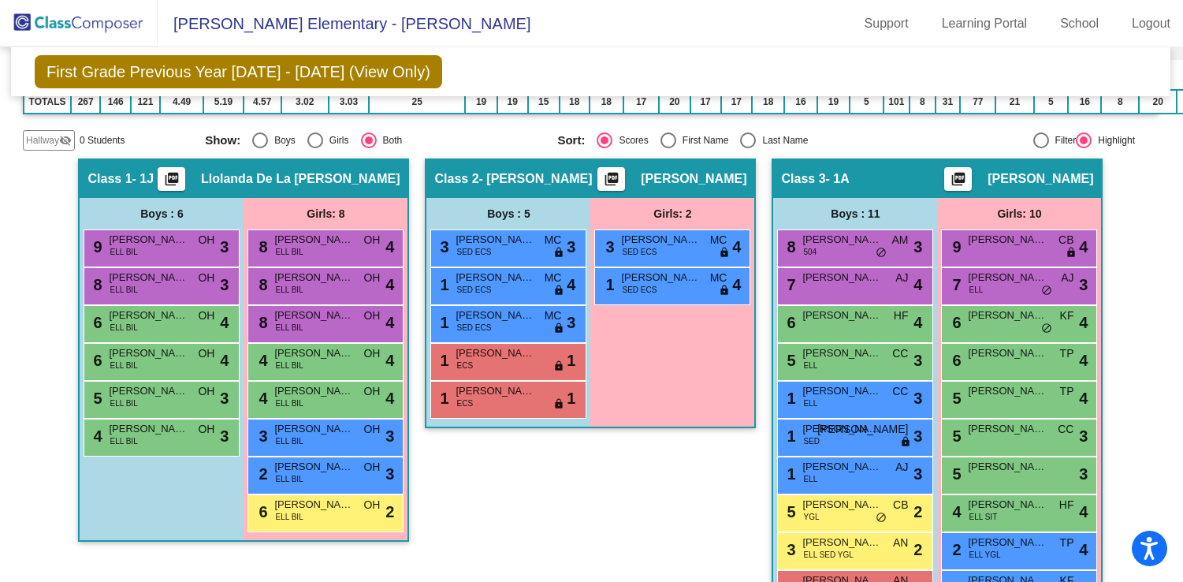
scroll to position [591, 1]
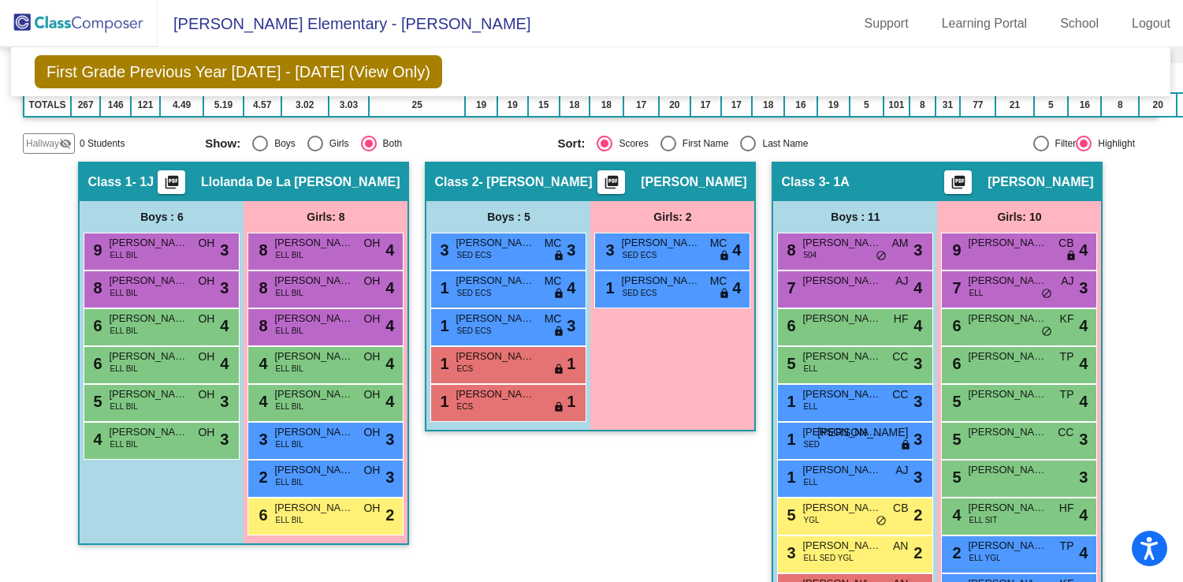
click at [968, 184] on mat-icon "picture_as_pdf" at bounding box center [958, 185] width 19 height 22
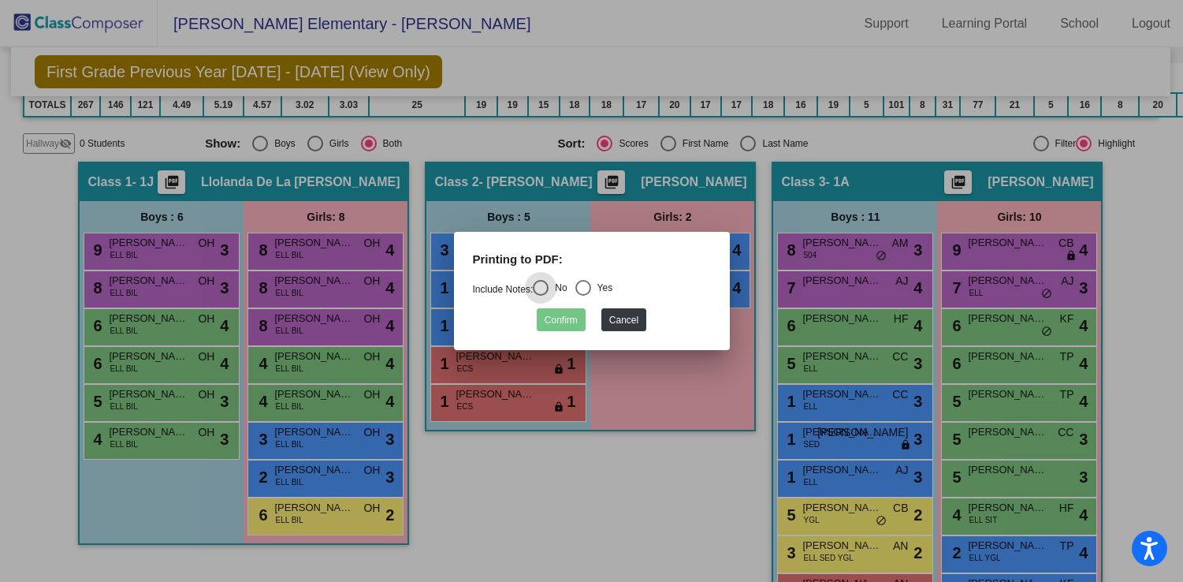
click at [579, 285] on mat-radio-group "Include Notes: No Yes" at bounding box center [543, 289] width 140 height 11
click at [589, 285] on div "Select an option" at bounding box center [583, 288] width 16 height 16
click at [583, 296] on input "Yes" at bounding box center [583, 296] width 1 height 1
radio input "true"
click at [555, 322] on button "Confirm" at bounding box center [561, 319] width 49 height 23
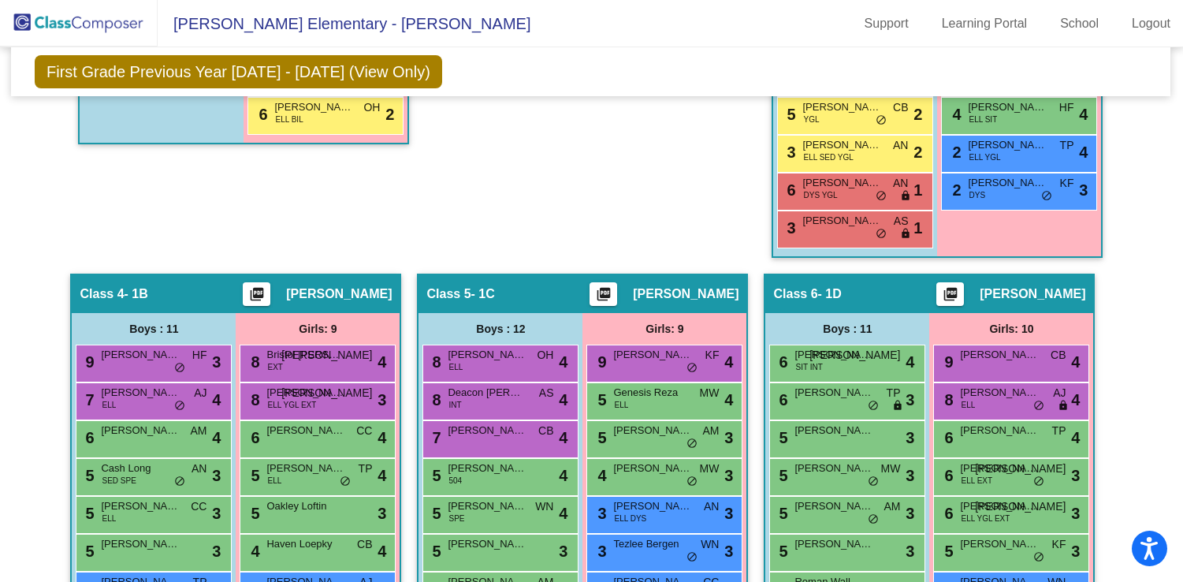
scroll to position [1020, 1]
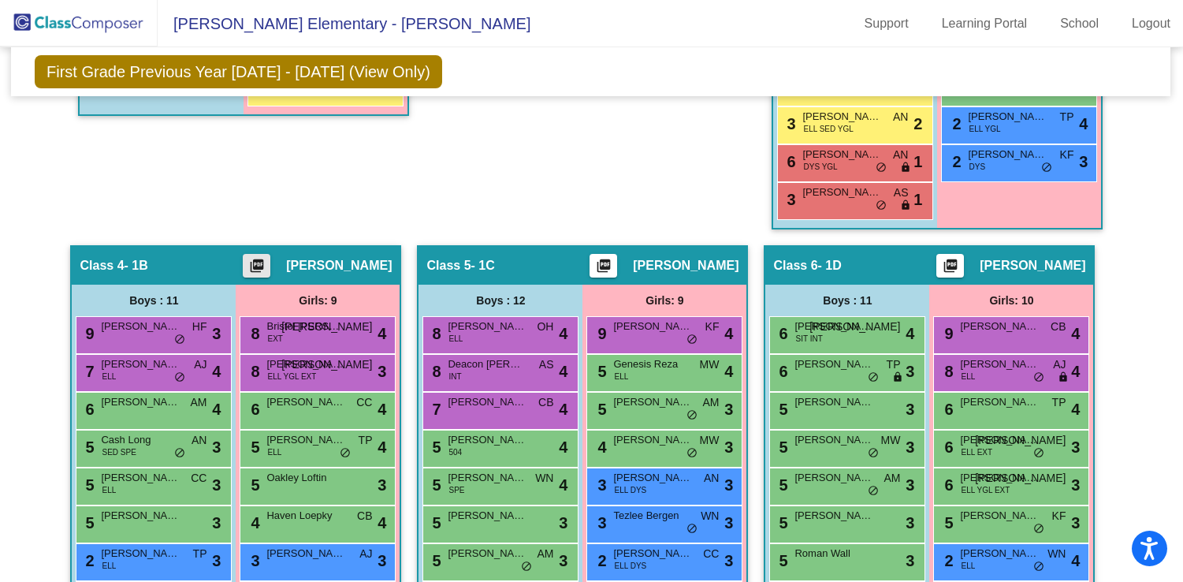
click at [266, 261] on mat-icon "picture_as_pdf" at bounding box center [257, 269] width 19 height 22
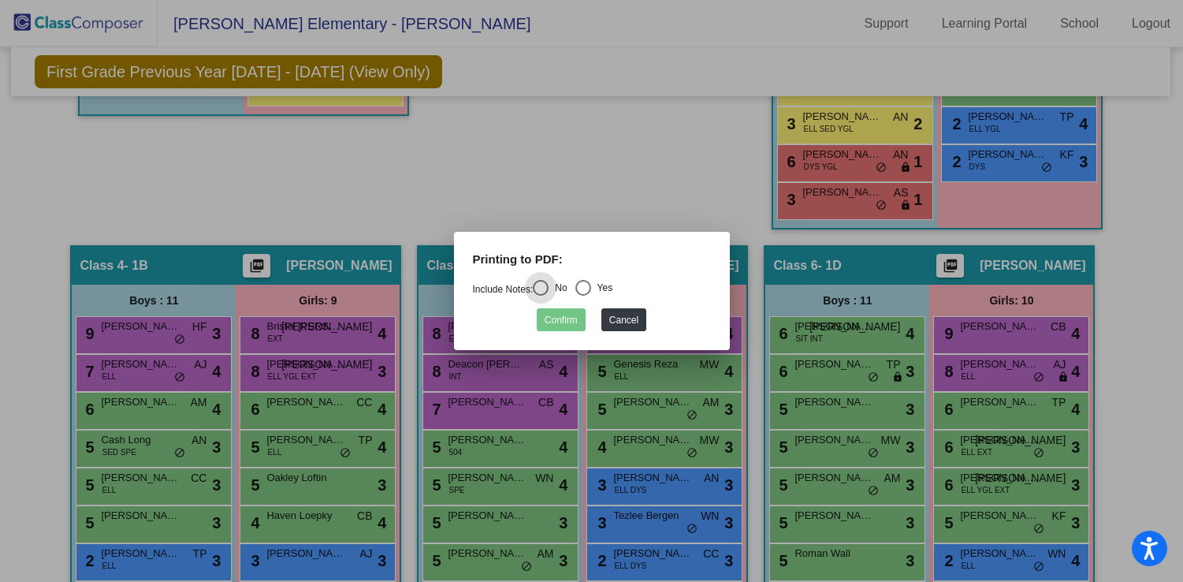
click at [583, 289] on div "Select an option" at bounding box center [583, 288] width 16 height 16
click at [583, 296] on input "Yes" at bounding box center [583, 296] width 1 height 1
radio input "true"
click at [568, 316] on button "Confirm" at bounding box center [561, 319] width 49 height 23
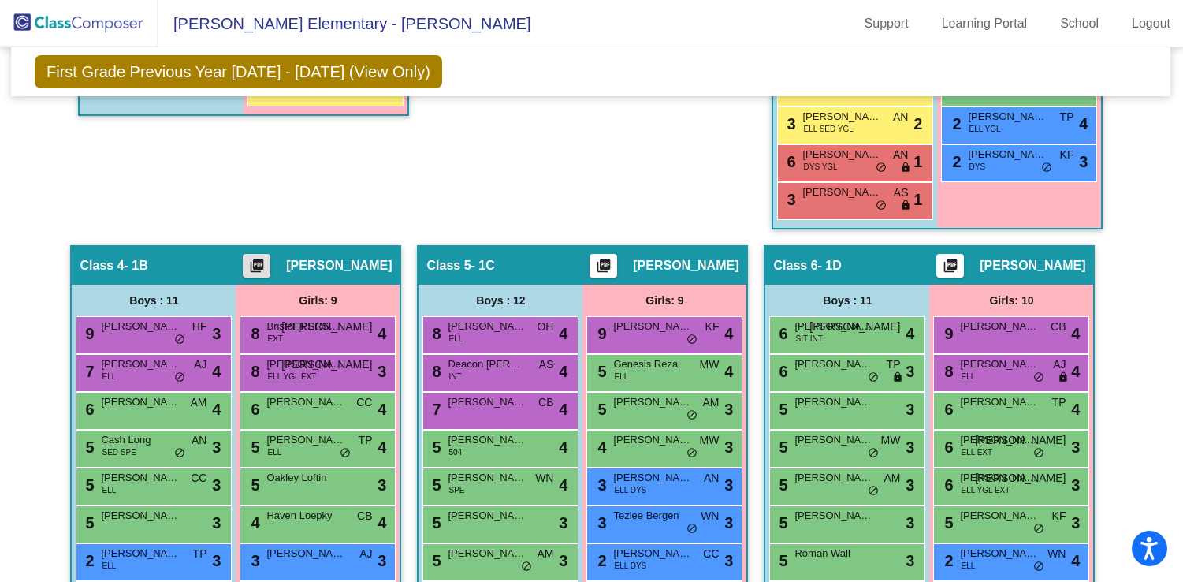
click at [613, 267] on mat-icon "picture_as_pdf" at bounding box center [603, 269] width 19 height 22
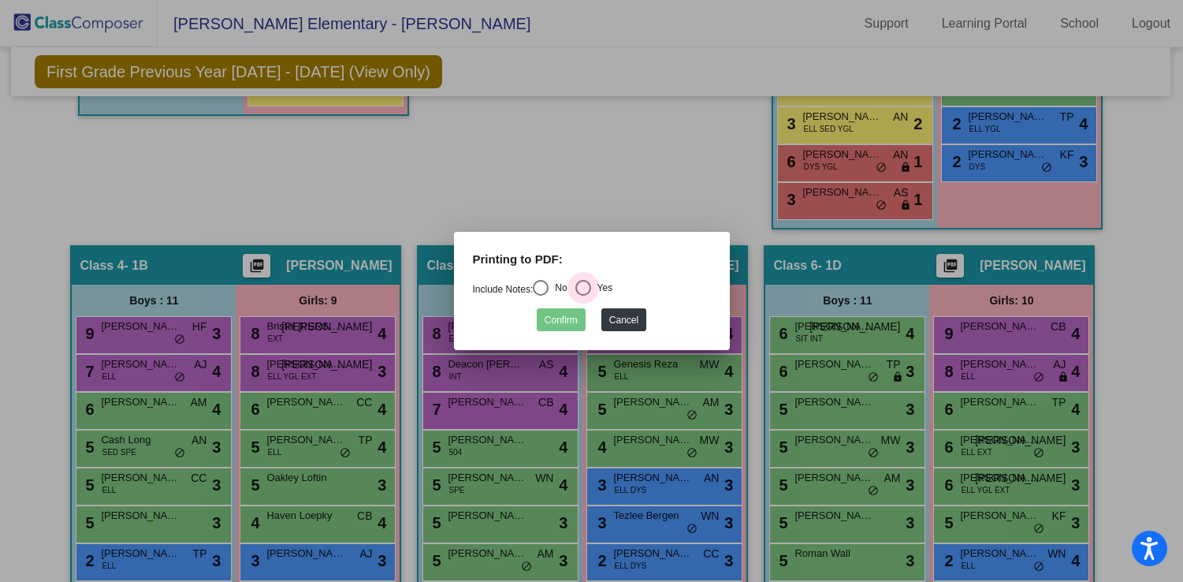
drag, startPoint x: 591, startPoint y: 289, endPoint x: 564, endPoint y: 311, distance: 34.2
click at [590, 289] on div "Select an option" at bounding box center [583, 288] width 16 height 16
click at [583, 296] on input "Yes" at bounding box center [583, 296] width 1 height 1
radio input "true"
click at [562, 315] on button "Confirm" at bounding box center [561, 319] width 49 height 23
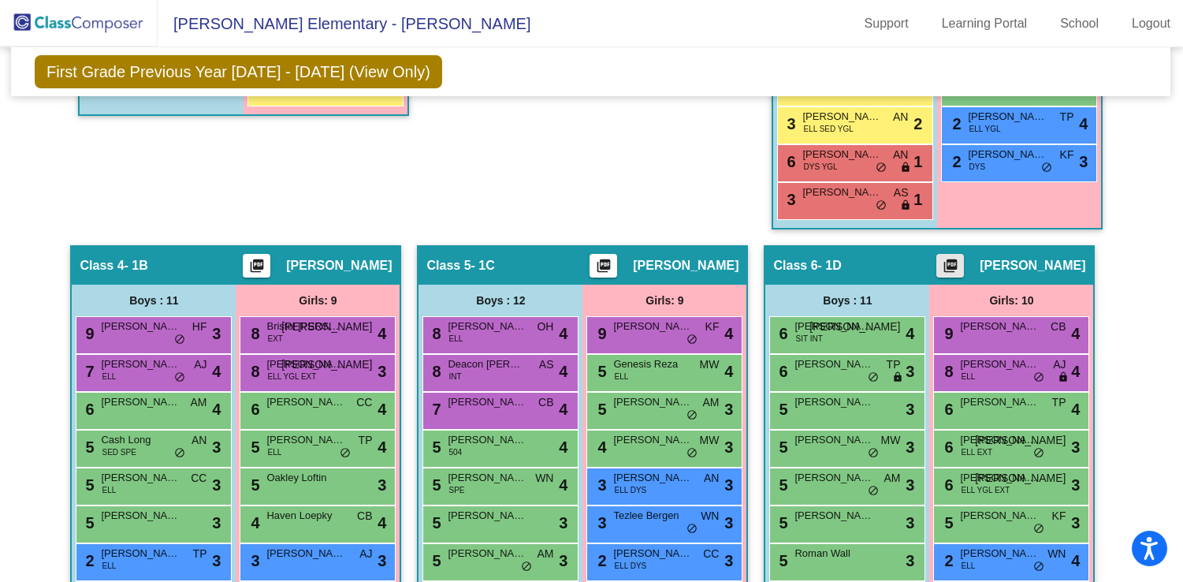
click at [960, 261] on mat-icon "picture_as_pdf" at bounding box center [950, 269] width 19 height 22
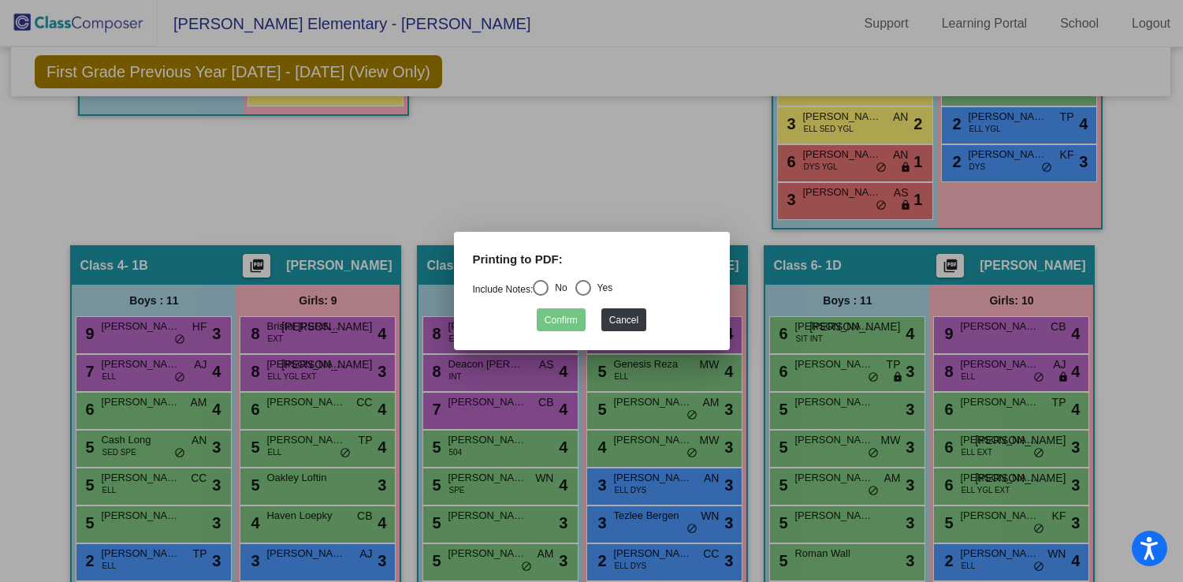
click at [609, 255] on form "Printing to PDF: Include Notes: No Yes Confirm Cancel" at bounding box center [592, 291] width 238 height 81
click at [591, 286] on div "Select an option" at bounding box center [583, 288] width 16 height 16
click at [583, 296] on input "Yes" at bounding box center [583, 296] width 1 height 1
radio input "true"
click at [560, 322] on button "Confirm" at bounding box center [561, 319] width 49 height 23
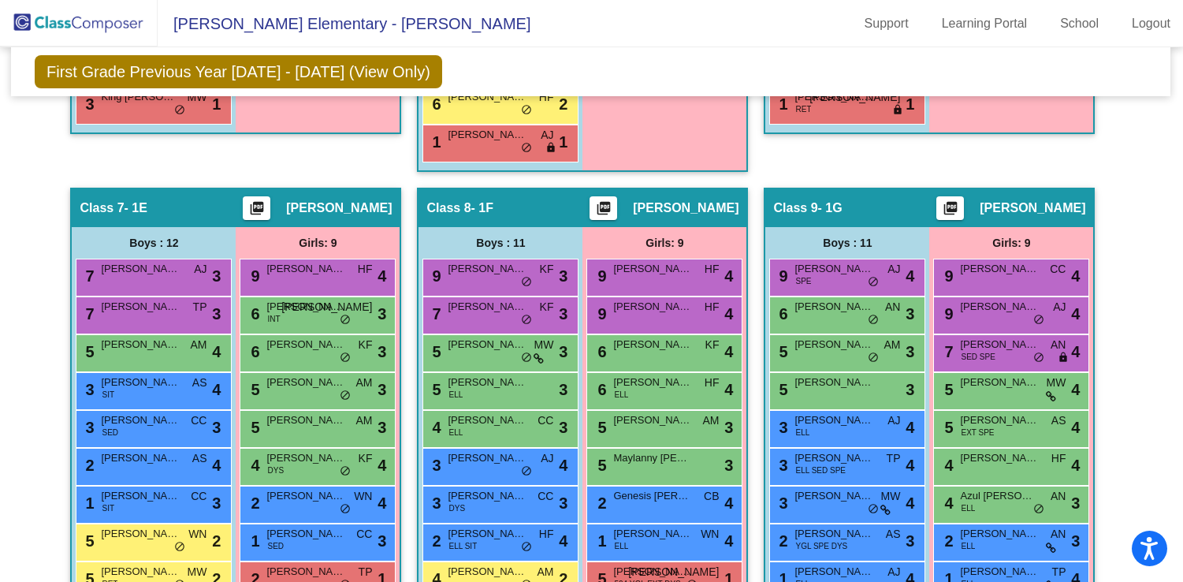
scroll to position [1649, 1]
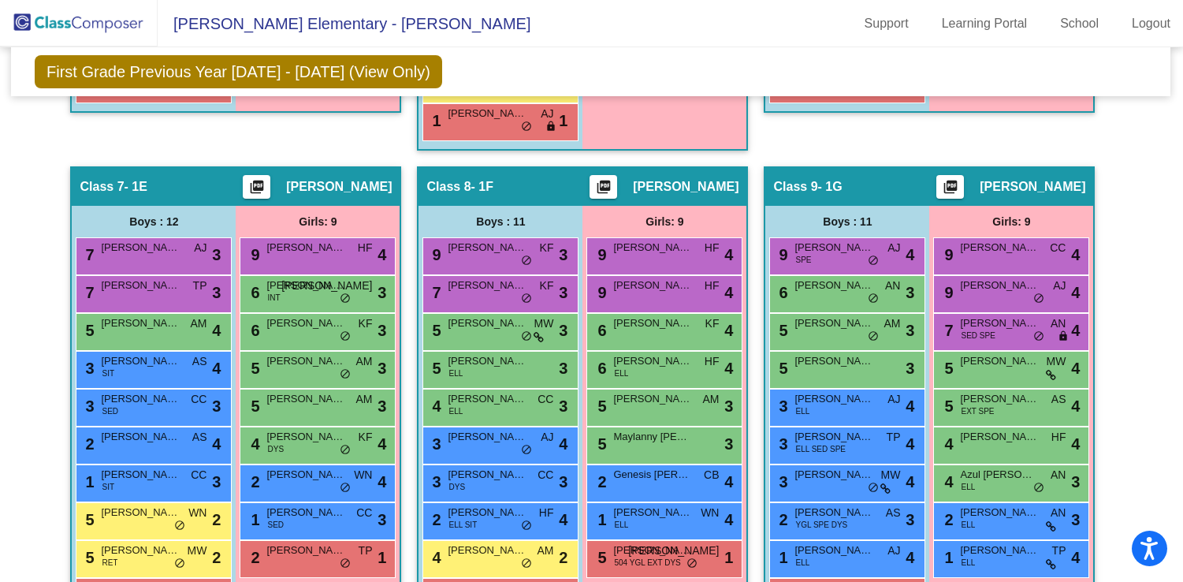
click at [266, 180] on mat-icon "picture_as_pdf" at bounding box center [257, 190] width 19 height 22
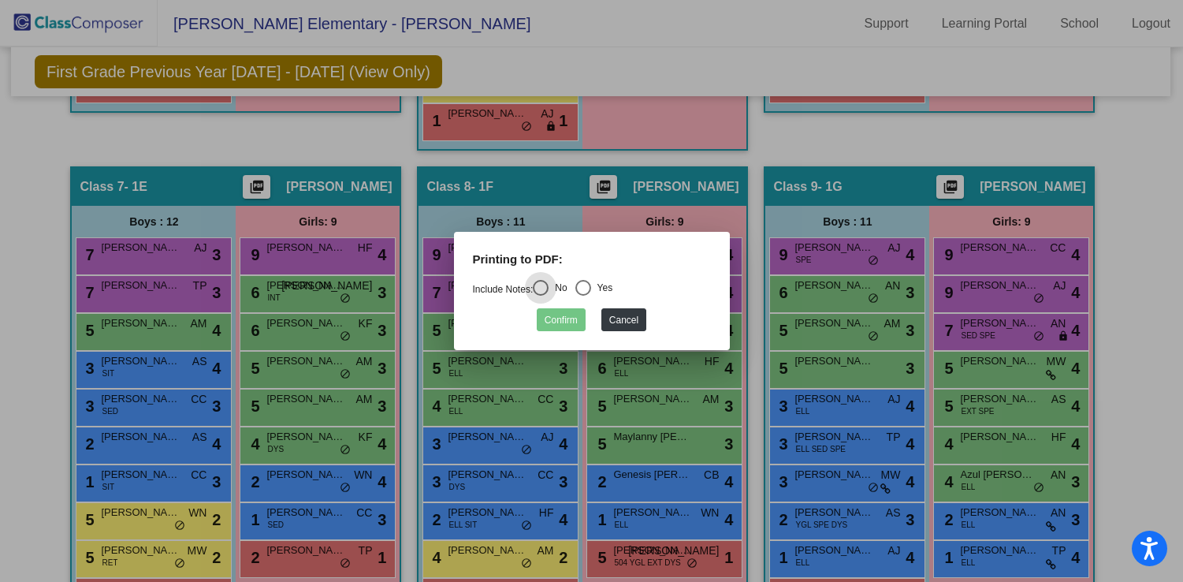
click at [588, 289] on div "Select an option" at bounding box center [583, 288] width 16 height 16
click at [583, 296] on input "Yes" at bounding box center [583, 296] width 1 height 1
radio input "true"
click at [571, 318] on button "Confirm" at bounding box center [561, 319] width 49 height 23
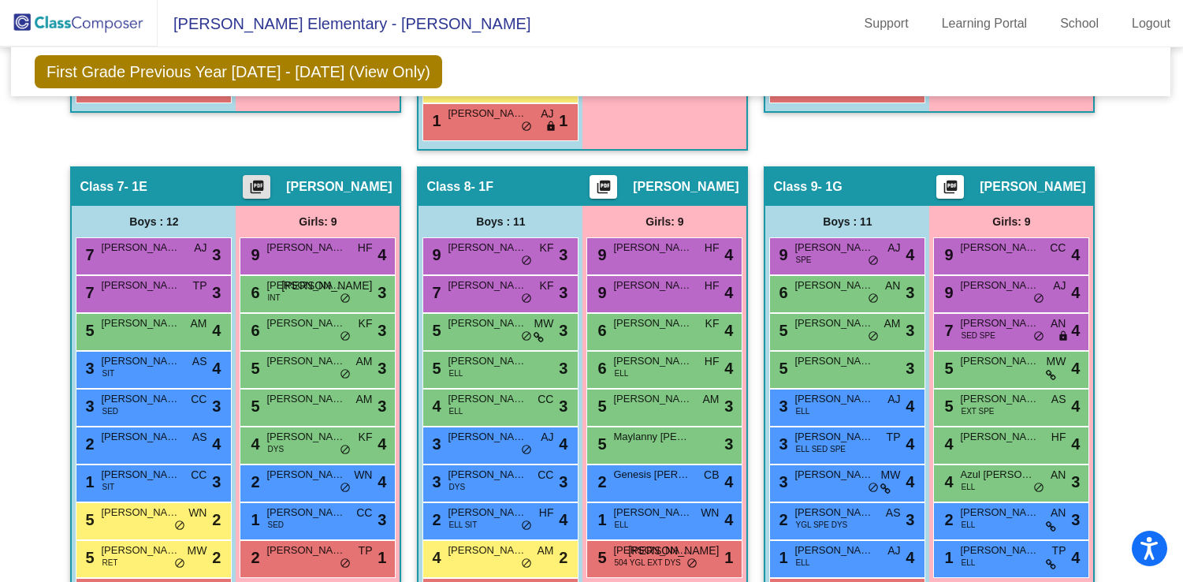
click at [613, 188] on mat-icon "picture_as_pdf" at bounding box center [603, 190] width 19 height 22
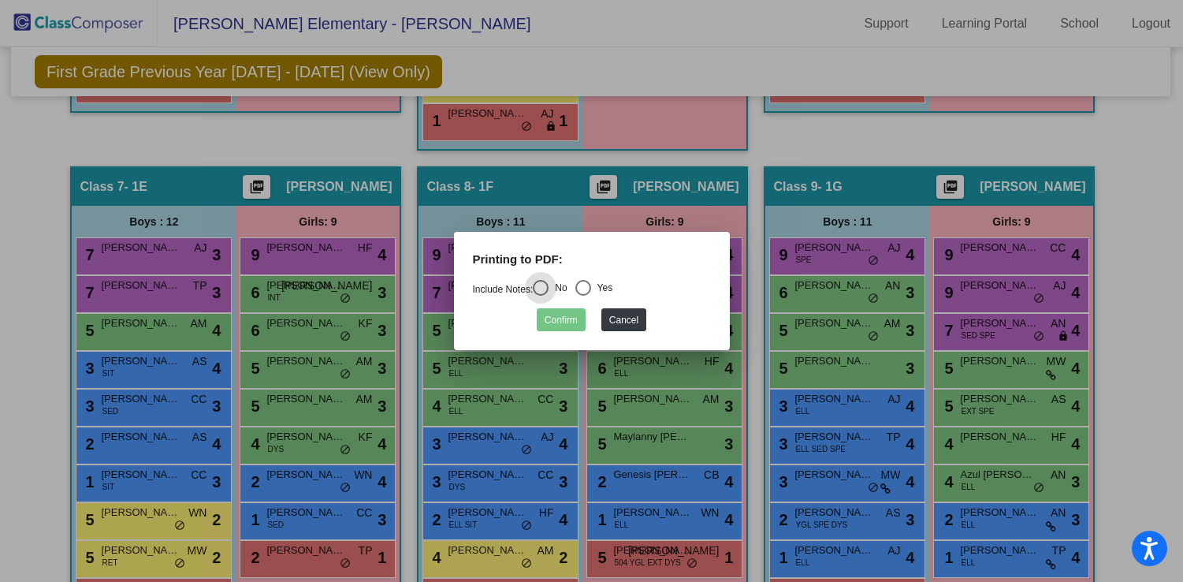
click at [591, 287] on div "Select an option" at bounding box center [583, 288] width 16 height 16
click at [583, 296] on input "Yes" at bounding box center [583, 296] width 1 height 1
radio input "true"
click at [565, 320] on button "Confirm" at bounding box center [561, 319] width 49 height 23
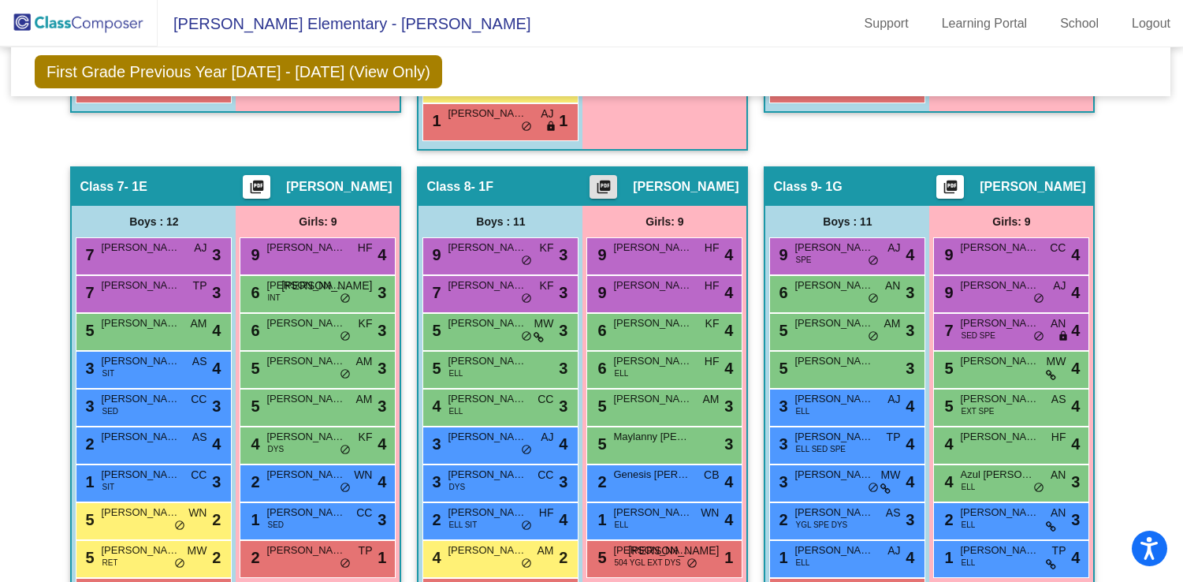
click at [960, 188] on mat-icon "picture_as_pdf" at bounding box center [950, 190] width 19 height 22
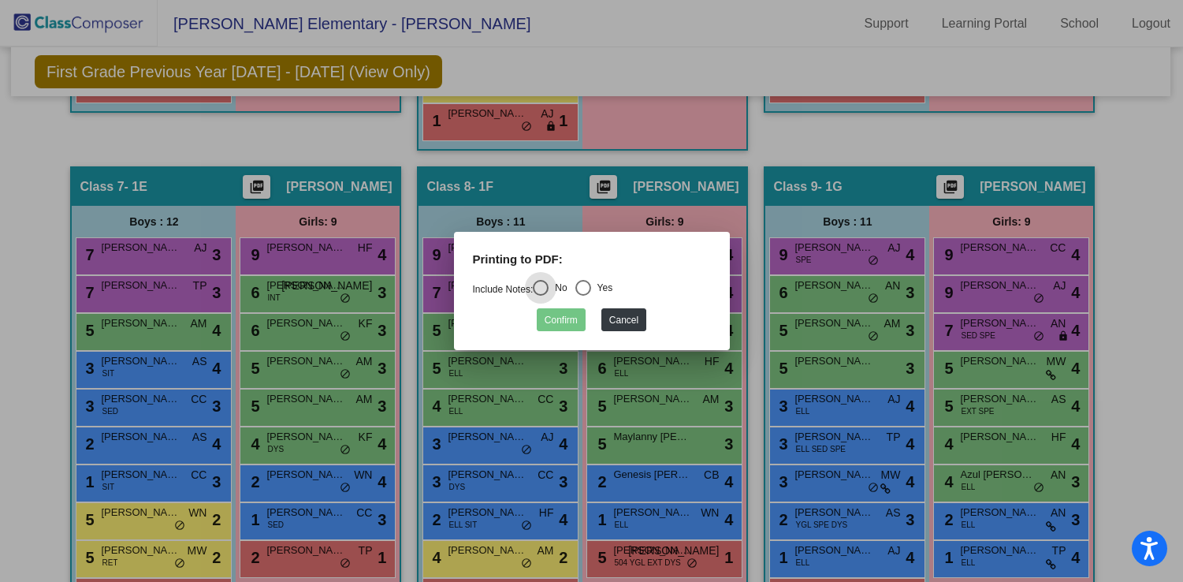
click at [601, 289] on div "Yes" at bounding box center [602, 288] width 22 height 14
click at [583, 296] on input "Yes" at bounding box center [583, 296] width 1 height 1
radio input "true"
click at [565, 322] on button "Confirm" at bounding box center [561, 319] width 49 height 23
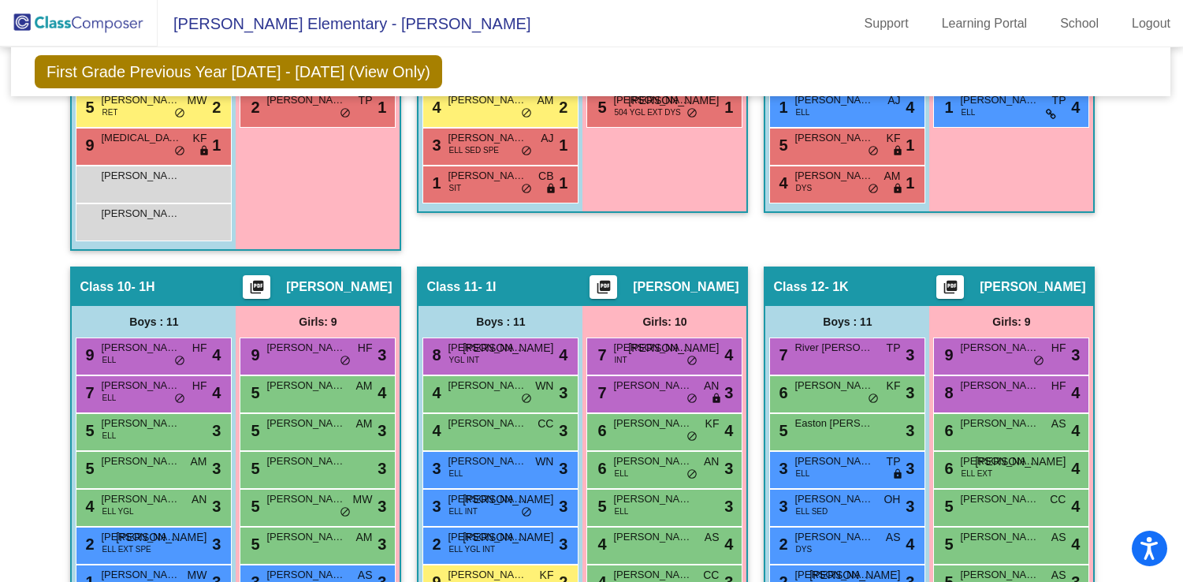
scroll to position [2141, 1]
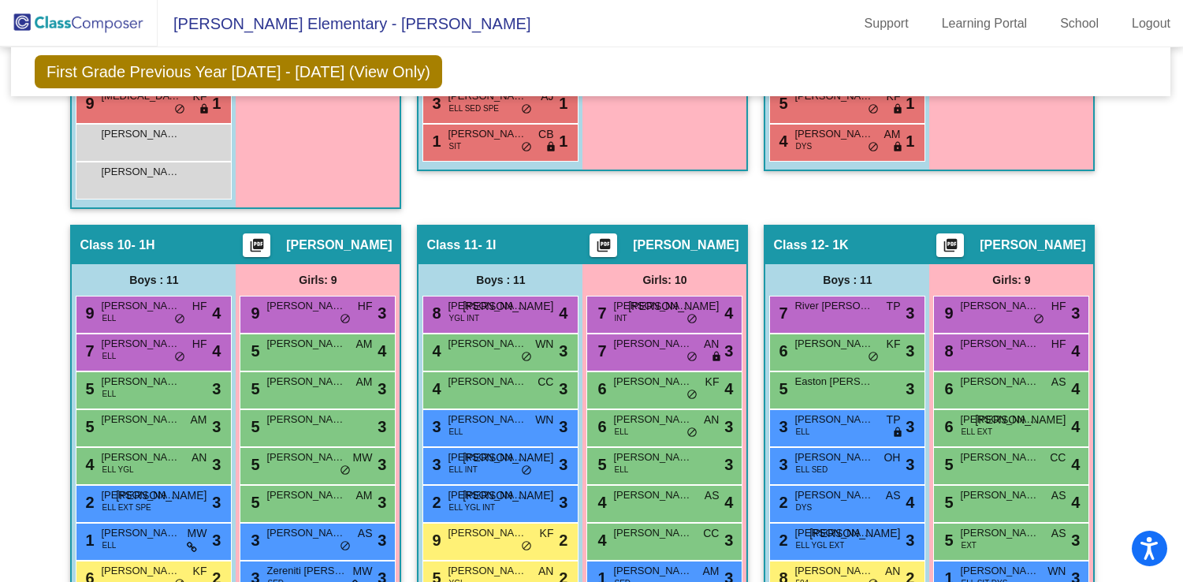
click at [266, 246] on mat-icon "picture_as_pdf" at bounding box center [257, 248] width 19 height 22
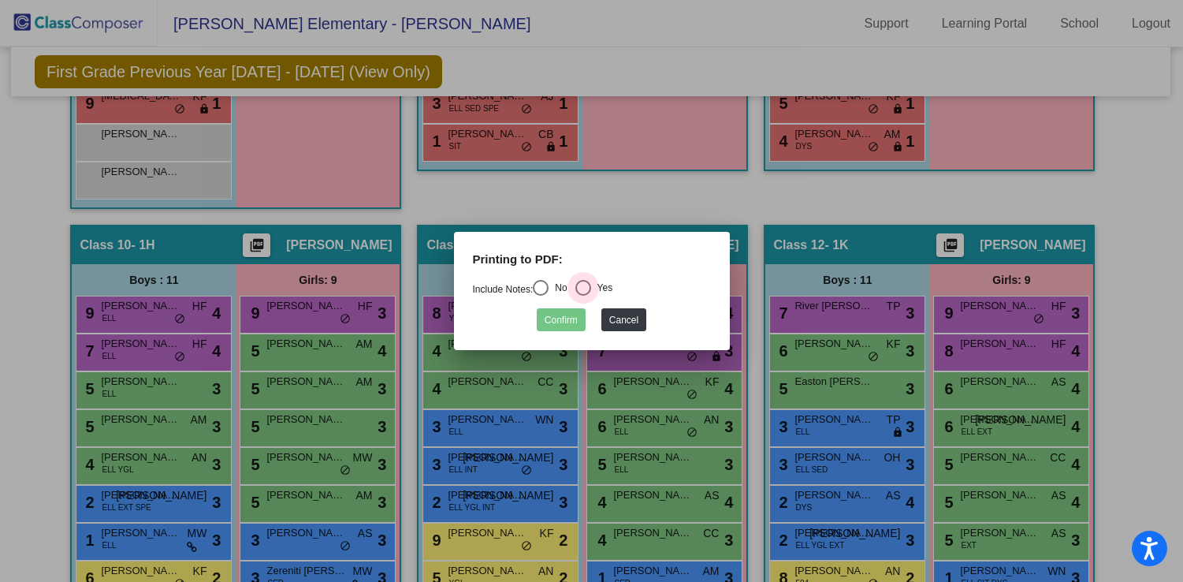
click at [583, 289] on div "Select an option" at bounding box center [583, 288] width 16 height 16
click at [583, 296] on input "Yes" at bounding box center [583, 296] width 1 height 1
radio input "true"
click at [567, 315] on button "Confirm" at bounding box center [561, 319] width 49 height 23
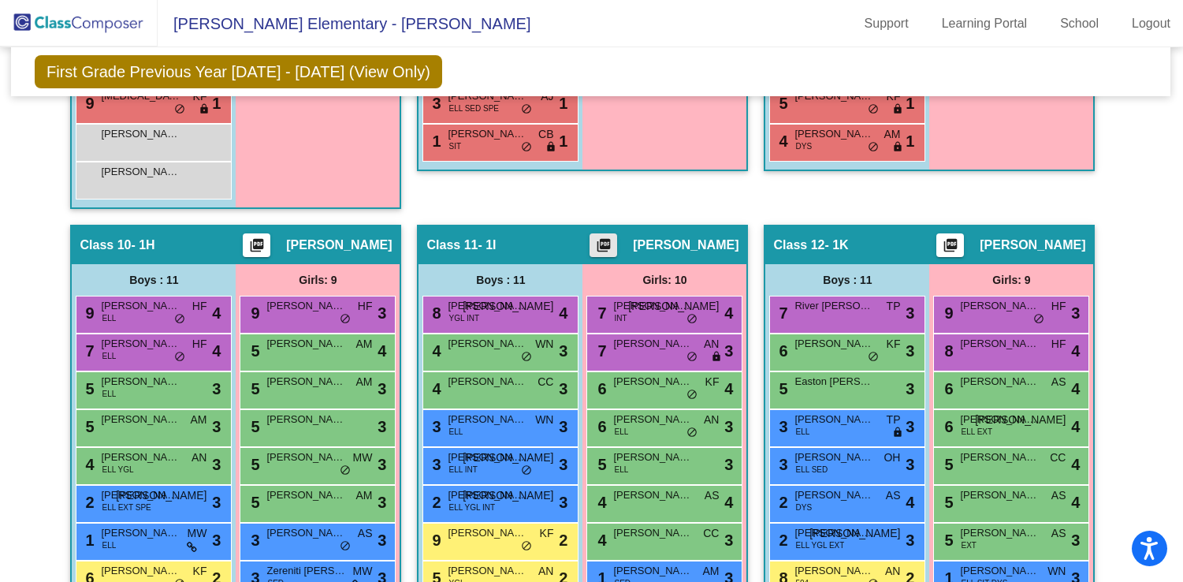
click at [605, 245] on mat-icon "picture_as_pdf" at bounding box center [603, 248] width 19 height 22
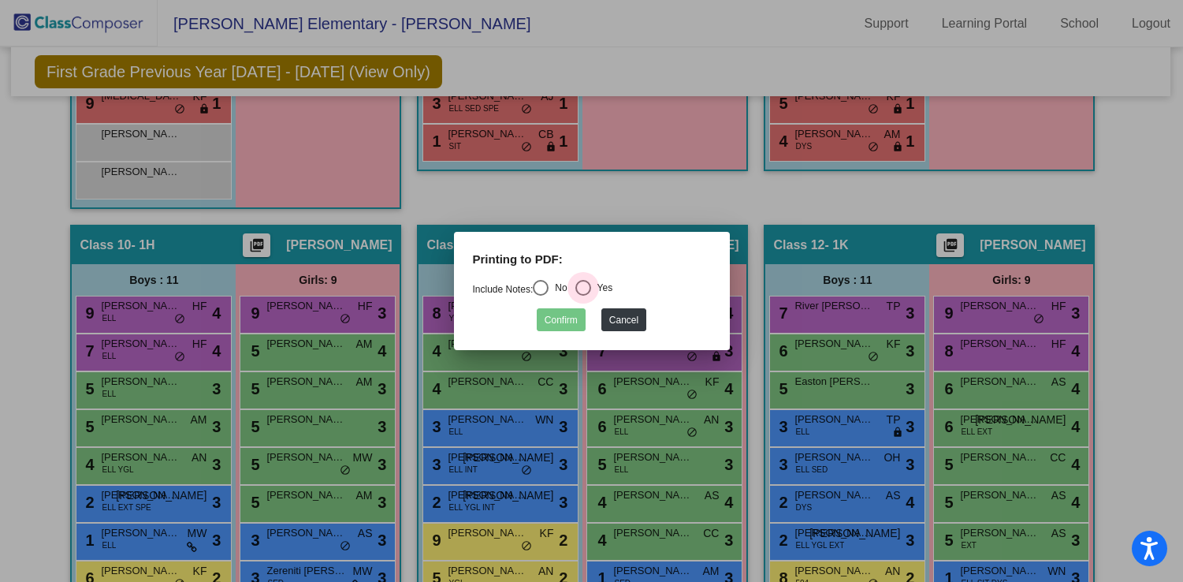
drag, startPoint x: 598, startPoint y: 285, endPoint x: 579, endPoint y: 310, distance: 31.5
click at [598, 285] on div "Yes" at bounding box center [602, 288] width 22 height 14
click at [583, 296] on input "Yes" at bounding box center [583, 296] width 1 height 1
radio input "true"
click at [573, 315] on button "Confirm" at bounding box center [561, 319] width 49 height 23
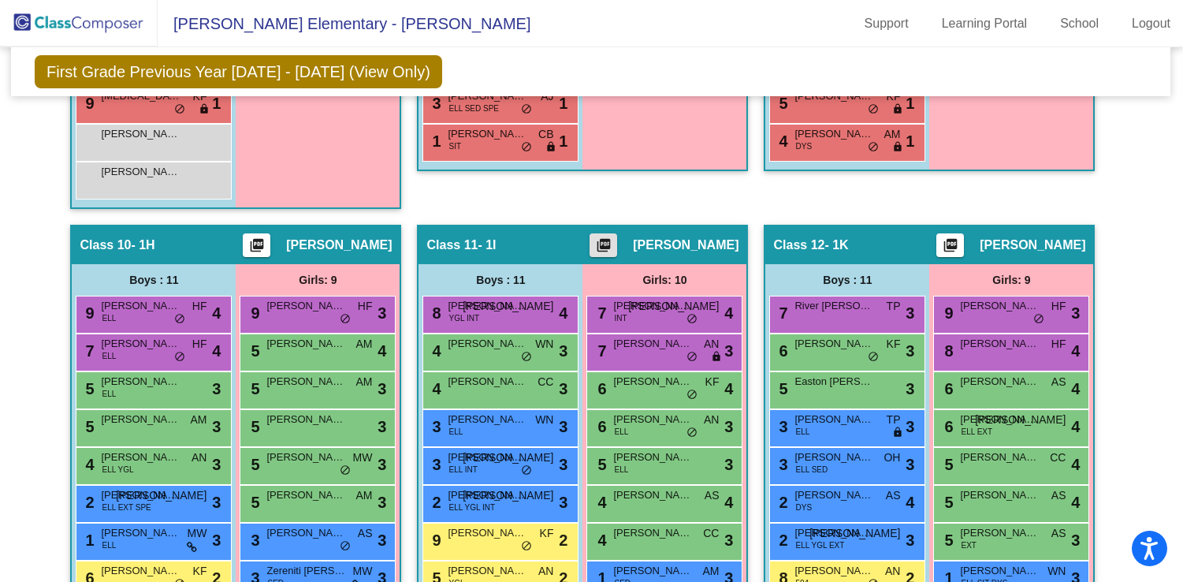
click at [991, 249] on div "Class 12 - 1K picture_as_pdf [PERSON_NAME]" at bounding box center [929, 245] width 328 height 38
click at [960, 248] on mat-icon "picture_as_pdf" at bounding box center [950, 248] width 19 height 22
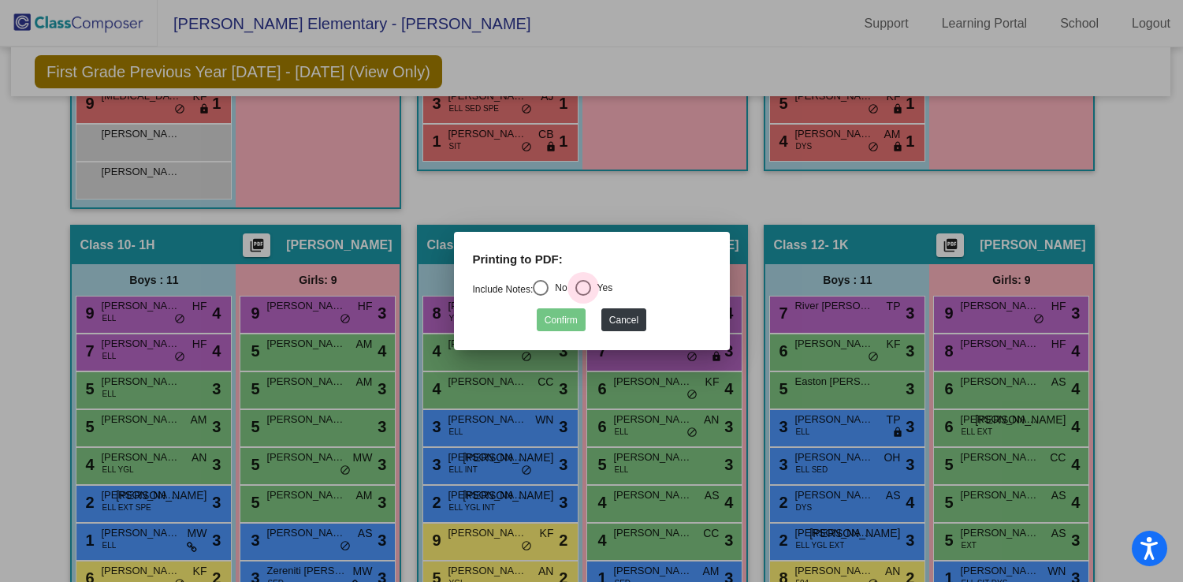
drag, startPoint x: 584, startPoint y: 286, endPoint x: 568, endPoint y: 320, distance: 37.7
click at [583, 289] on div "Select an option" at bounding box center [583, 288] width 16 height 16
click at [583, 296] on input "Yes" at bounding box center [583, 296] width 1 height 1
radio input "true"
click at [562, 327] on button "Confirm" at bounding box center [561, 319] width 49 height 23
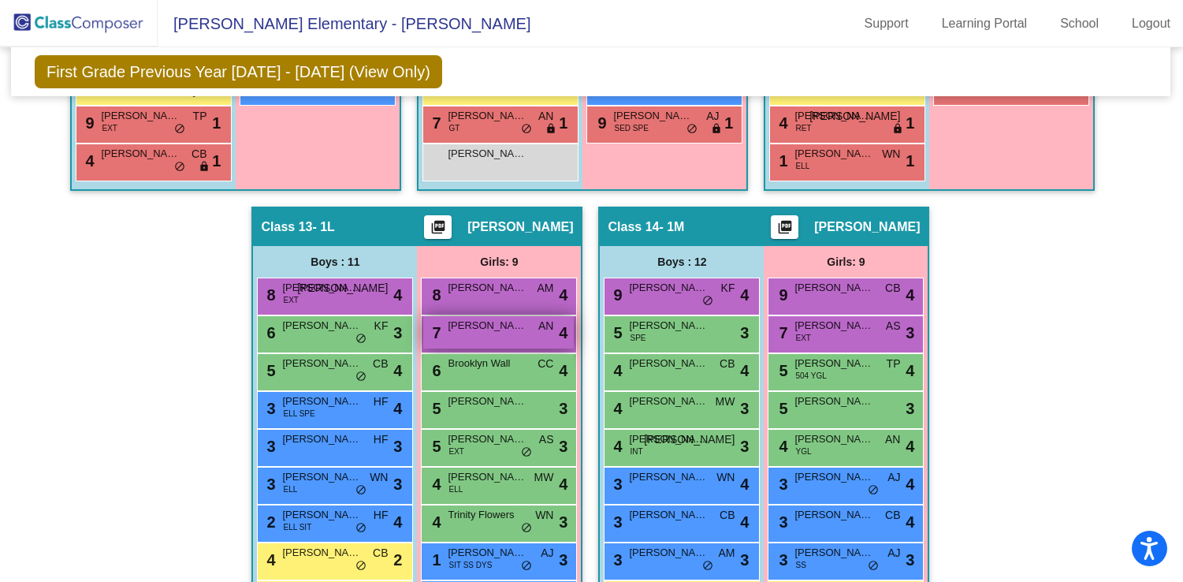
scroll to position [2690, 1]
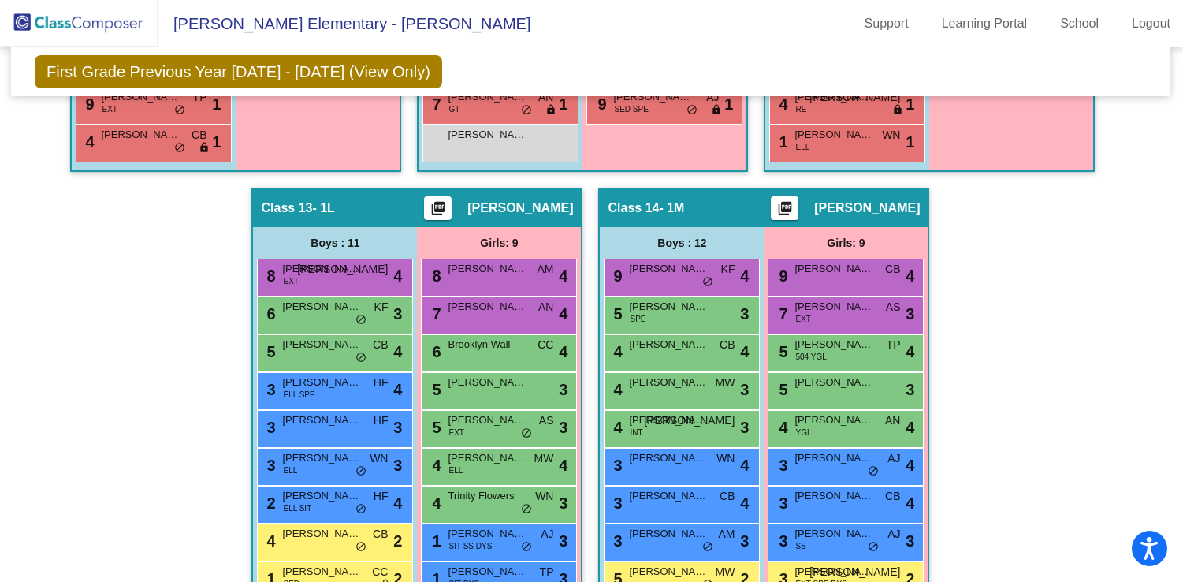
click at [448, 208] on mat-icon "picture_as_pdf" at bounding box center [438, 211] width 19 height 22
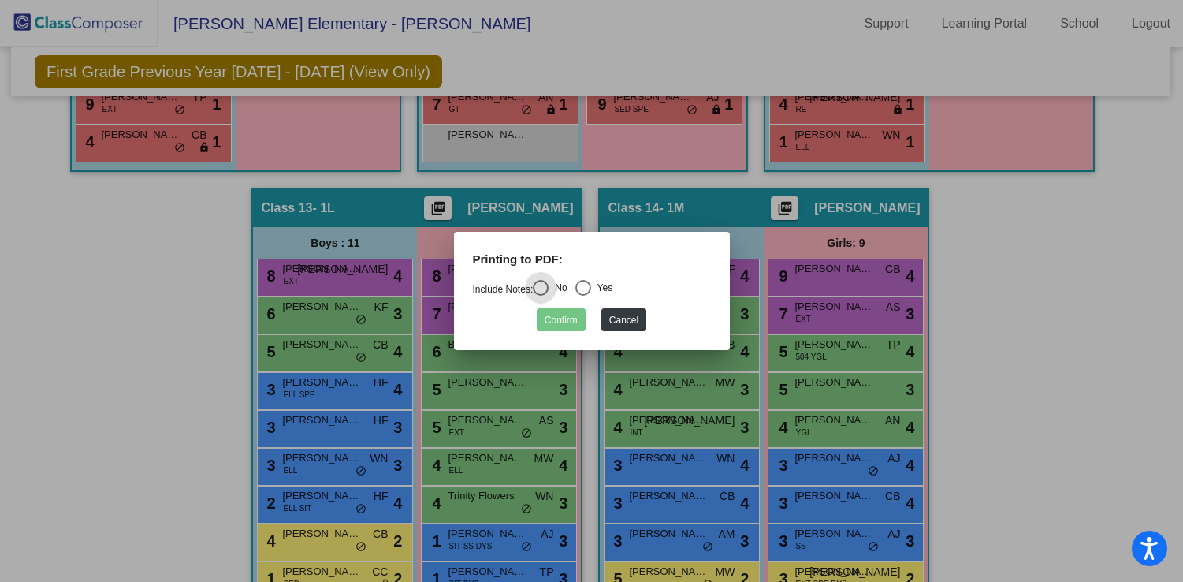
click at [575, 285] on mat-radio-group "Include Notes: No Yes" at bounding box center [543, 289] width 140 height 11
click at [591, 292] on div "Select an option" at bounding box center [583, 288] width 16 height 16
click at [583, 296] on input "Yes" at bounding box center [583, 296] width 1 height 1
radio input "true"
click at [575, 318] on button "Confirm" at bounding box center [561, 319] width 49 height 23
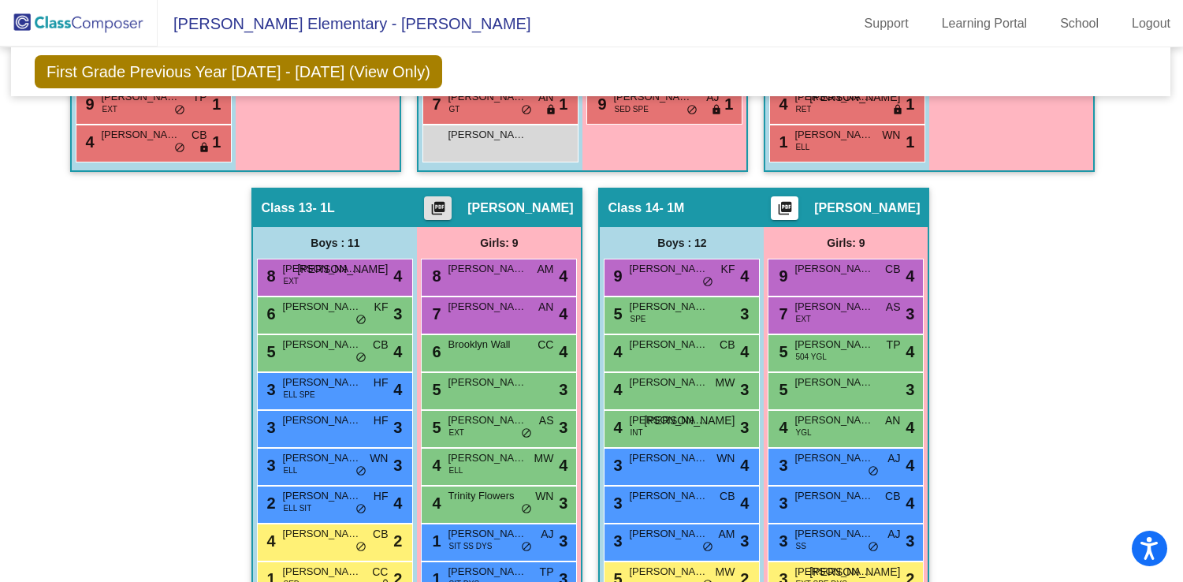
click at [784, 205] on mat-icon "picture_as_pdf" at bounding box center [785, 211] width 19 height 22
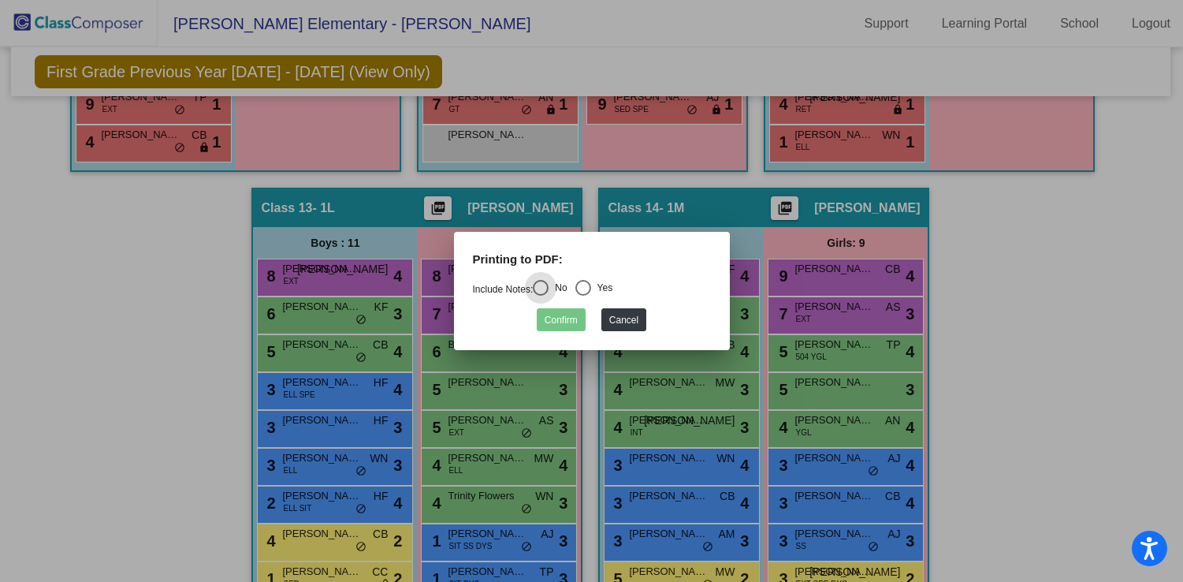
click at [591, 283] on div "Select an option" at bounding box center [583, 288] width 16 height 16
click at [583, 296] on input "Yes" at bounding box center [583, 296] width 1 height 1
radio input "true"
click at [561, 319] on button "Confirm" at bounding box center [561, 319] width 49 height 23
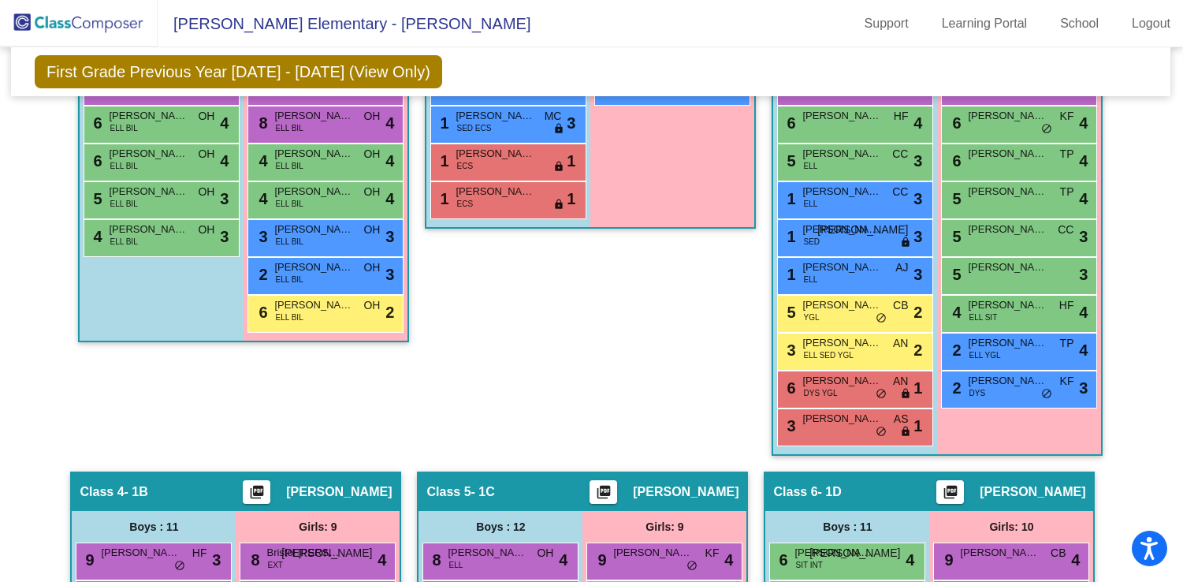
scroll to position [0, 1]
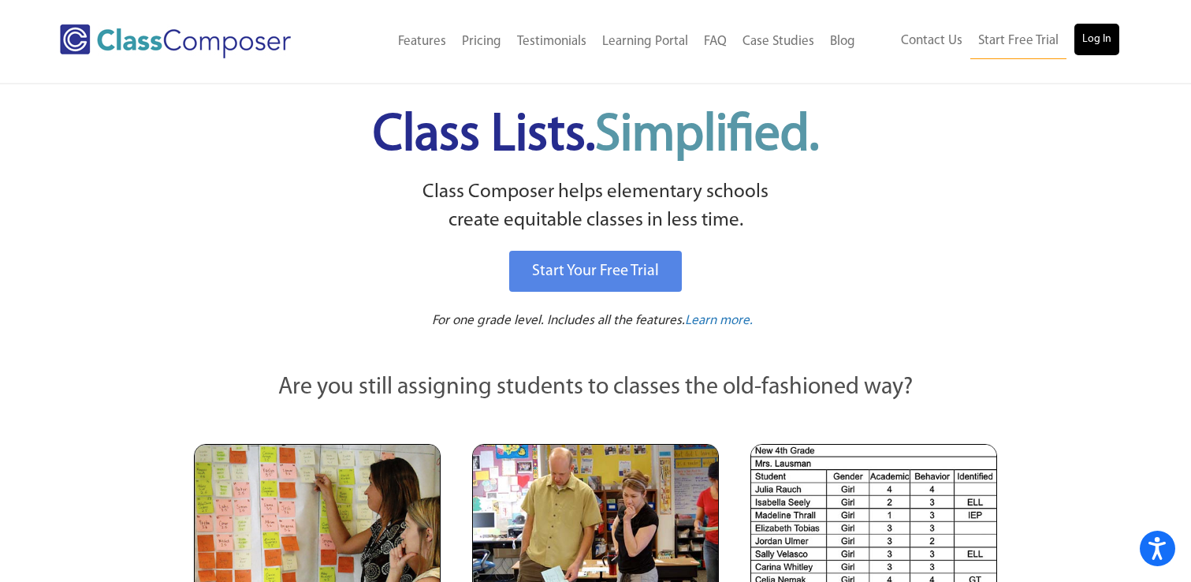
click at [1109, 37] on link "Log In" at bounding box center [1096, 40] width 45 height 32
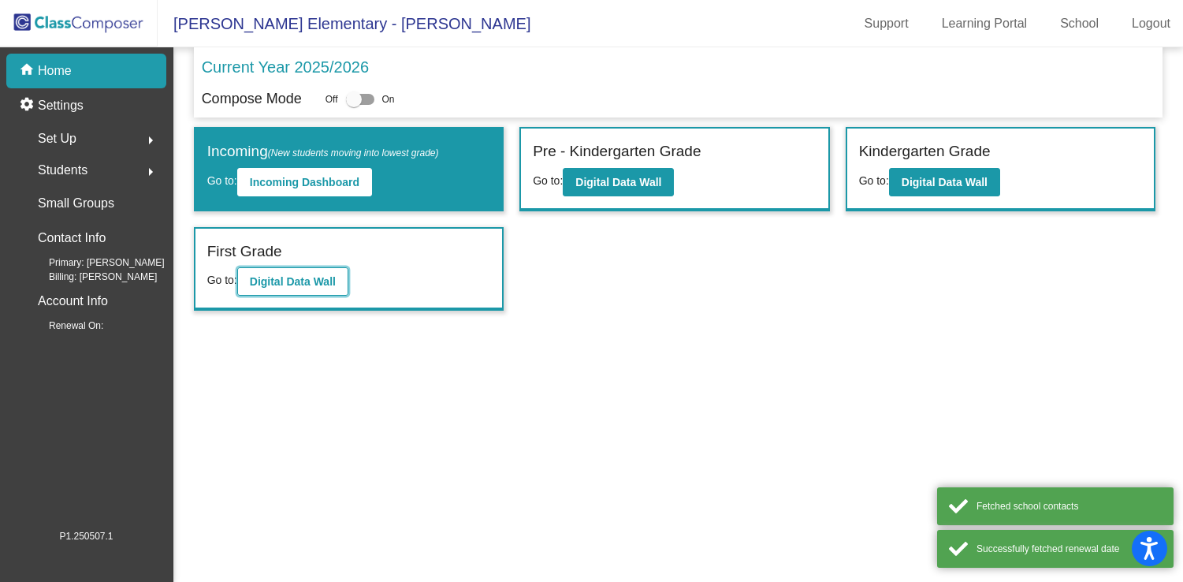
click at [337, 289] on button "Digital Data Wall" at bounding box center [292, 281] width 111 height 28
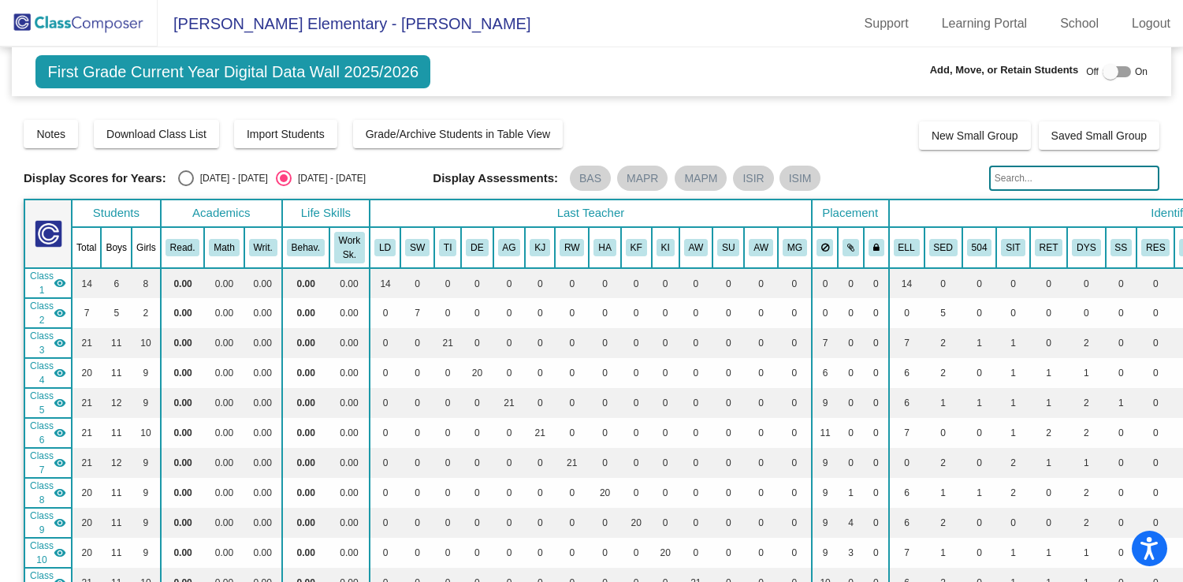
click at [181, 177] on div "Select an option" at bounding box center [186, 178] width 16 height 16
click at [185, 186] on input "[DATE] - [DATE]" at bounding box center [185, 186] width 1 height 1
radio input "true"
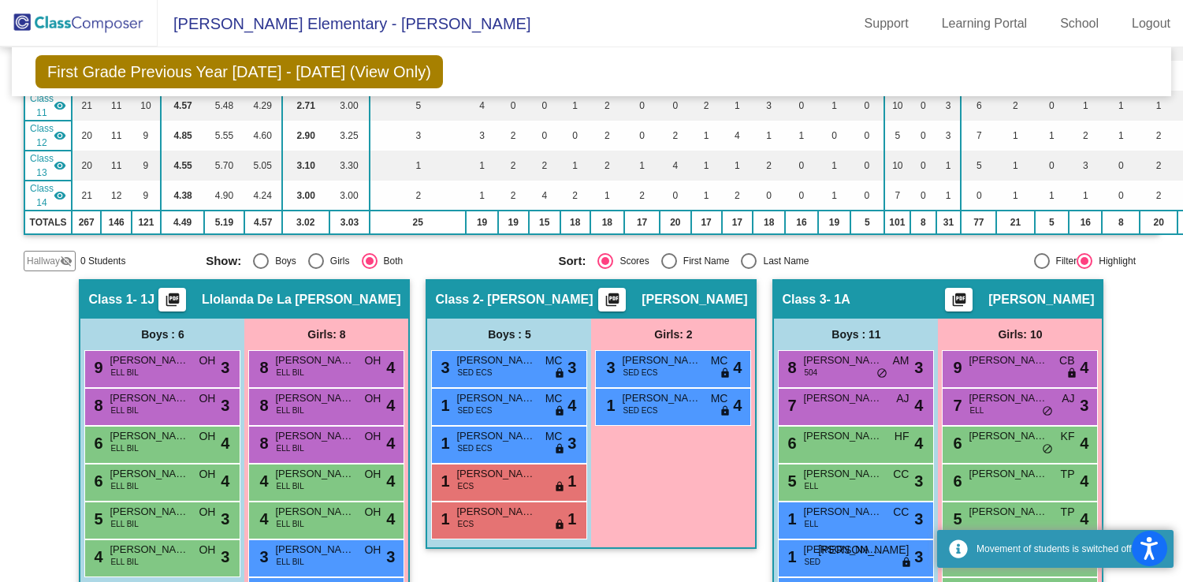
scroll to position [557, 0]
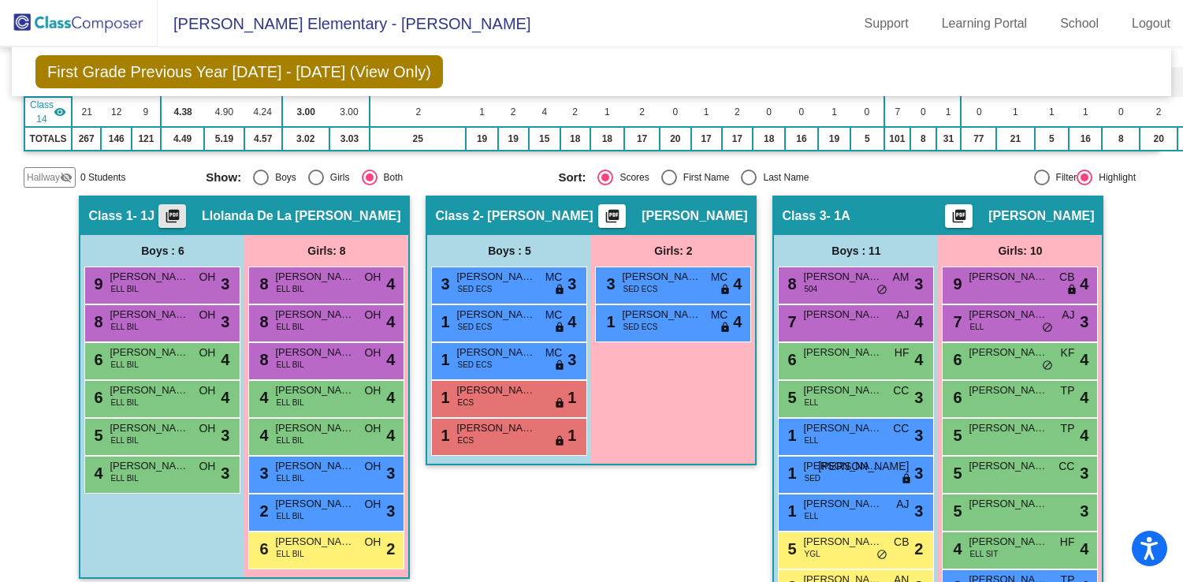
click at [182, 218] on mat-icon "picture_as_pdf" at bounding box center [172, 219] width 19 height 22
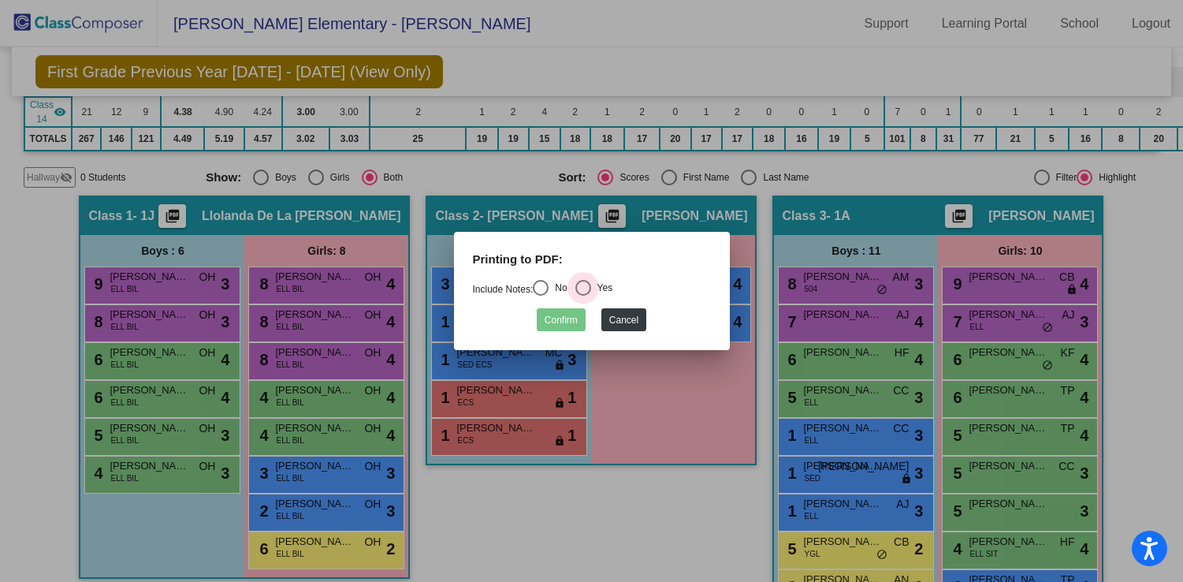
click at [584, 291] on div "Select an option" at bounding box center [583, 288] width 16 height 16
click at [583, 296] on input "Yes" at bounding box center [583, 296] width 1 height 1
radio input "true"
click at [574, 310] on button "Confirm" at bounding box center [561, 319] width 49 height 23
